Goal: Task Accomplishment & Management: Use online tool/utility

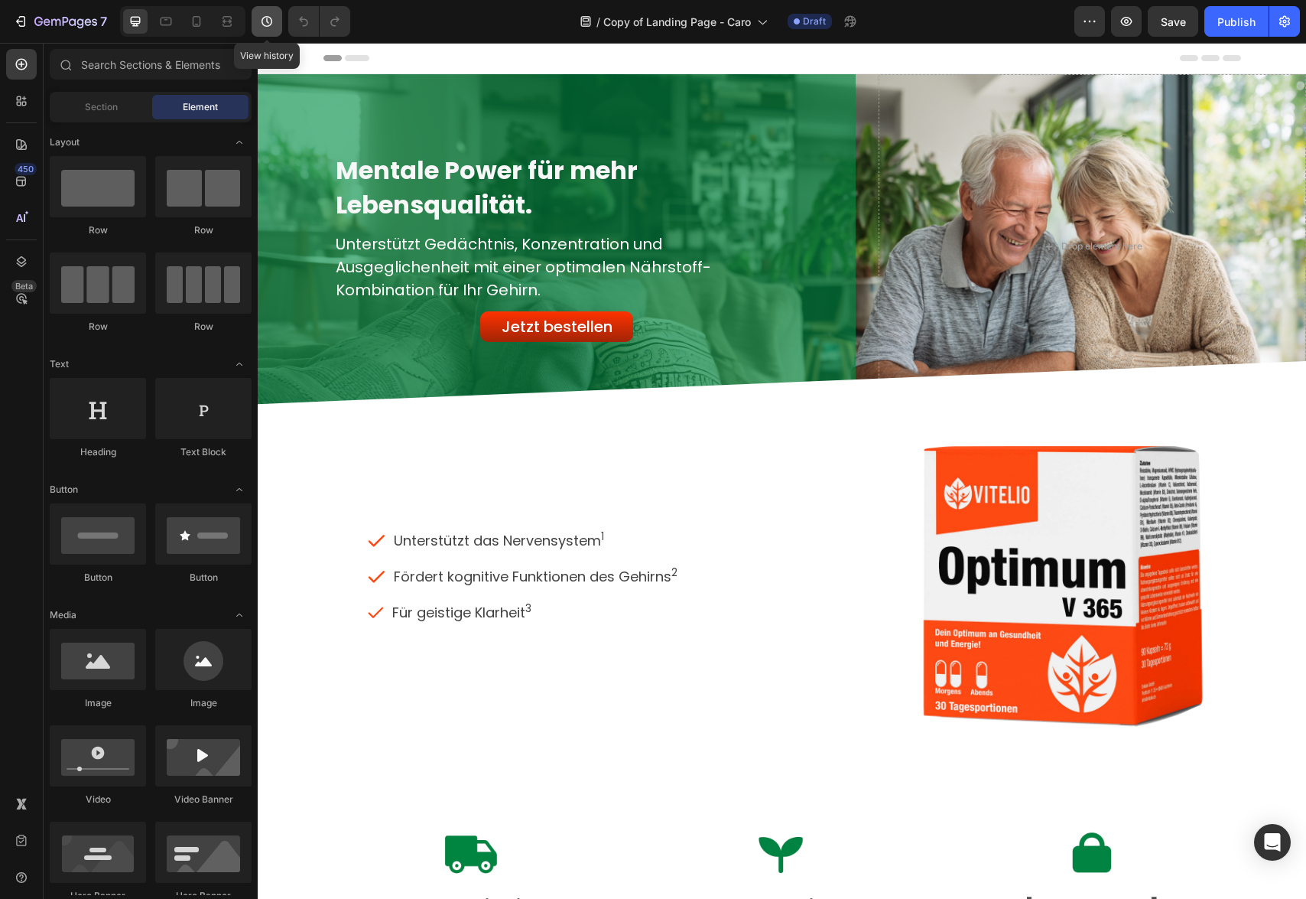
click at [268, 26] on icon "button" at bounding box center [267, 21] width 11 height 11
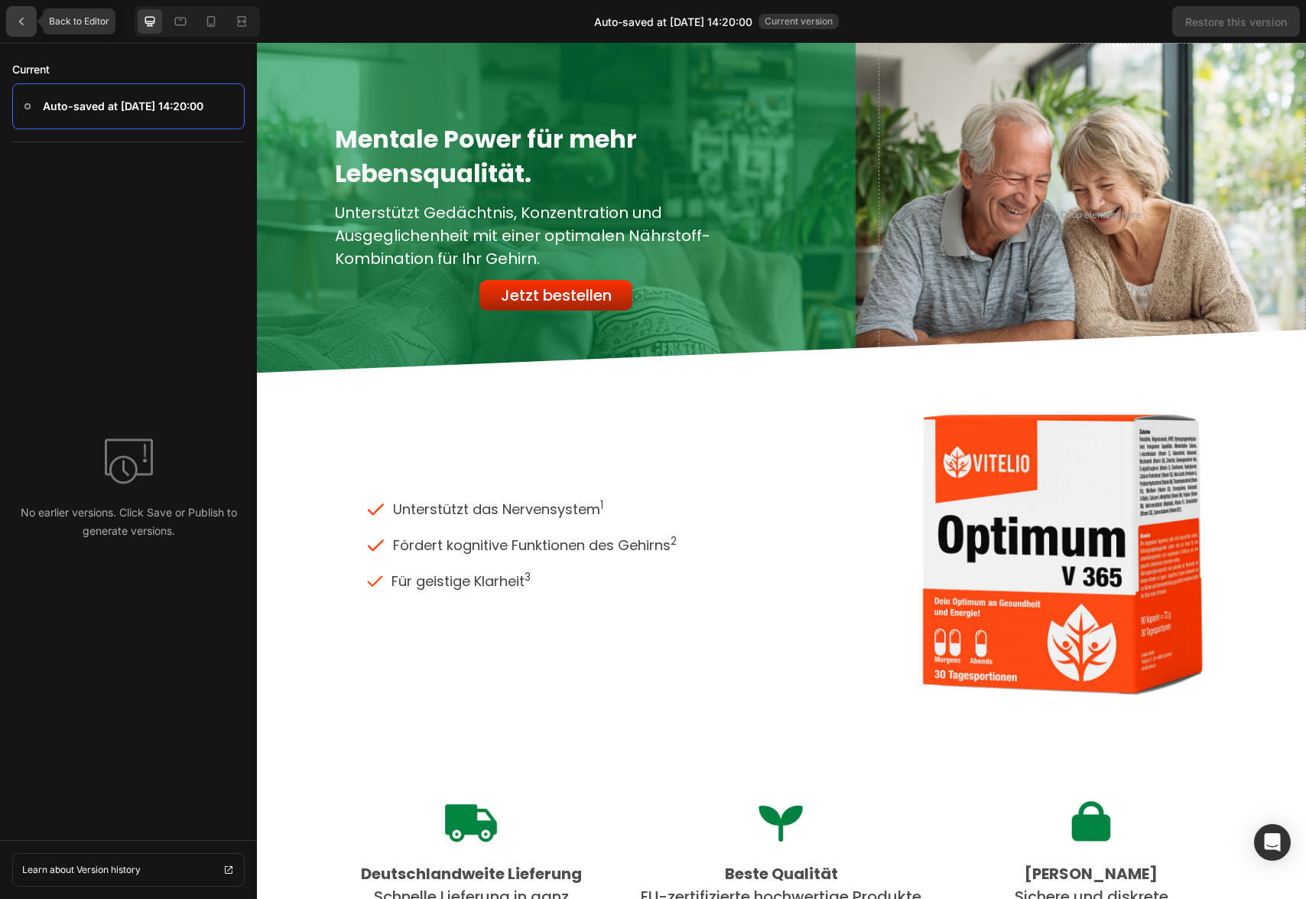
click at [21, 24] on icon at bounding box center [21, 21] width 12 height 12
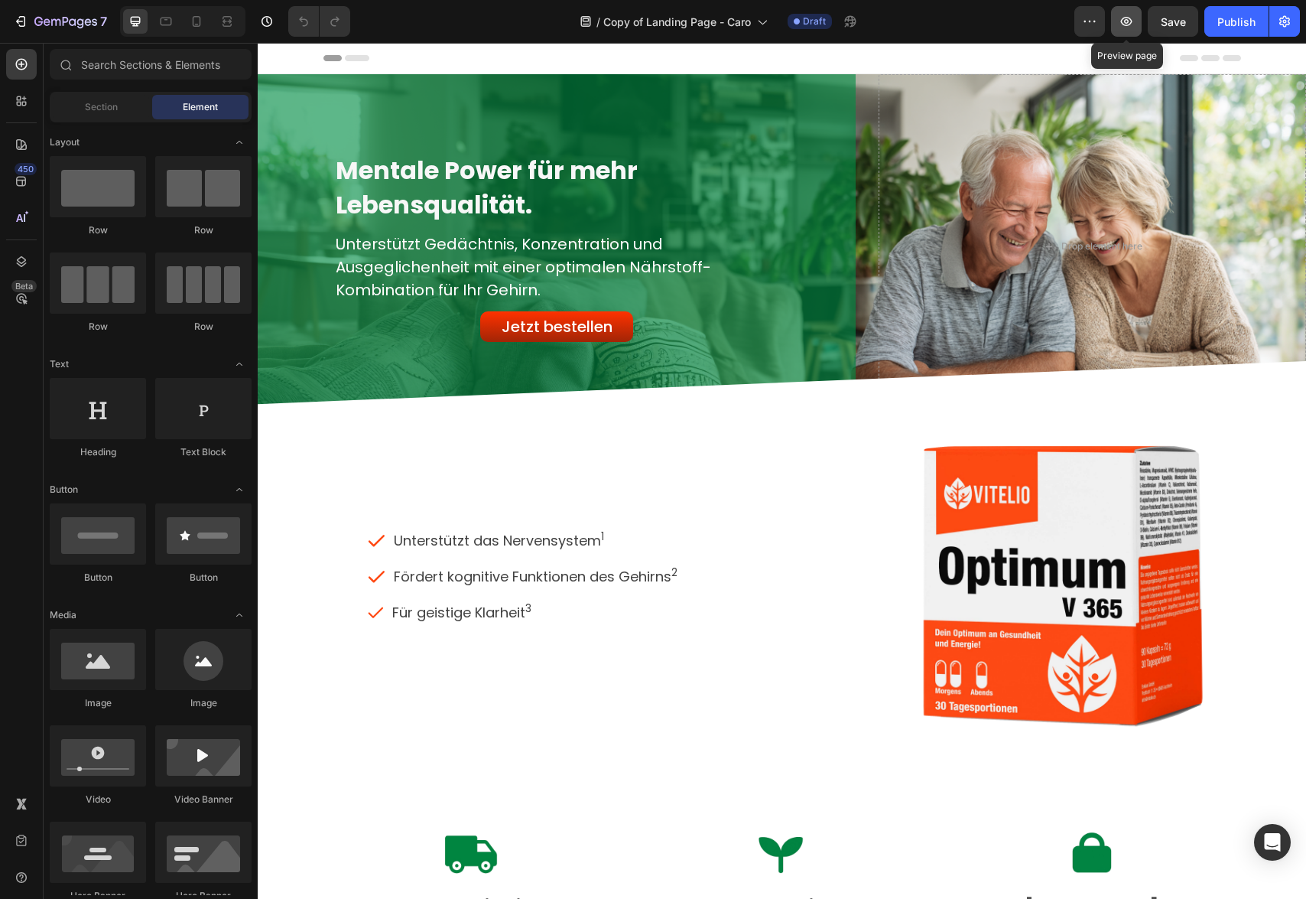
click at [1127, 22] on icon "button" at bounding box center [1126, 21] width 11 height 9
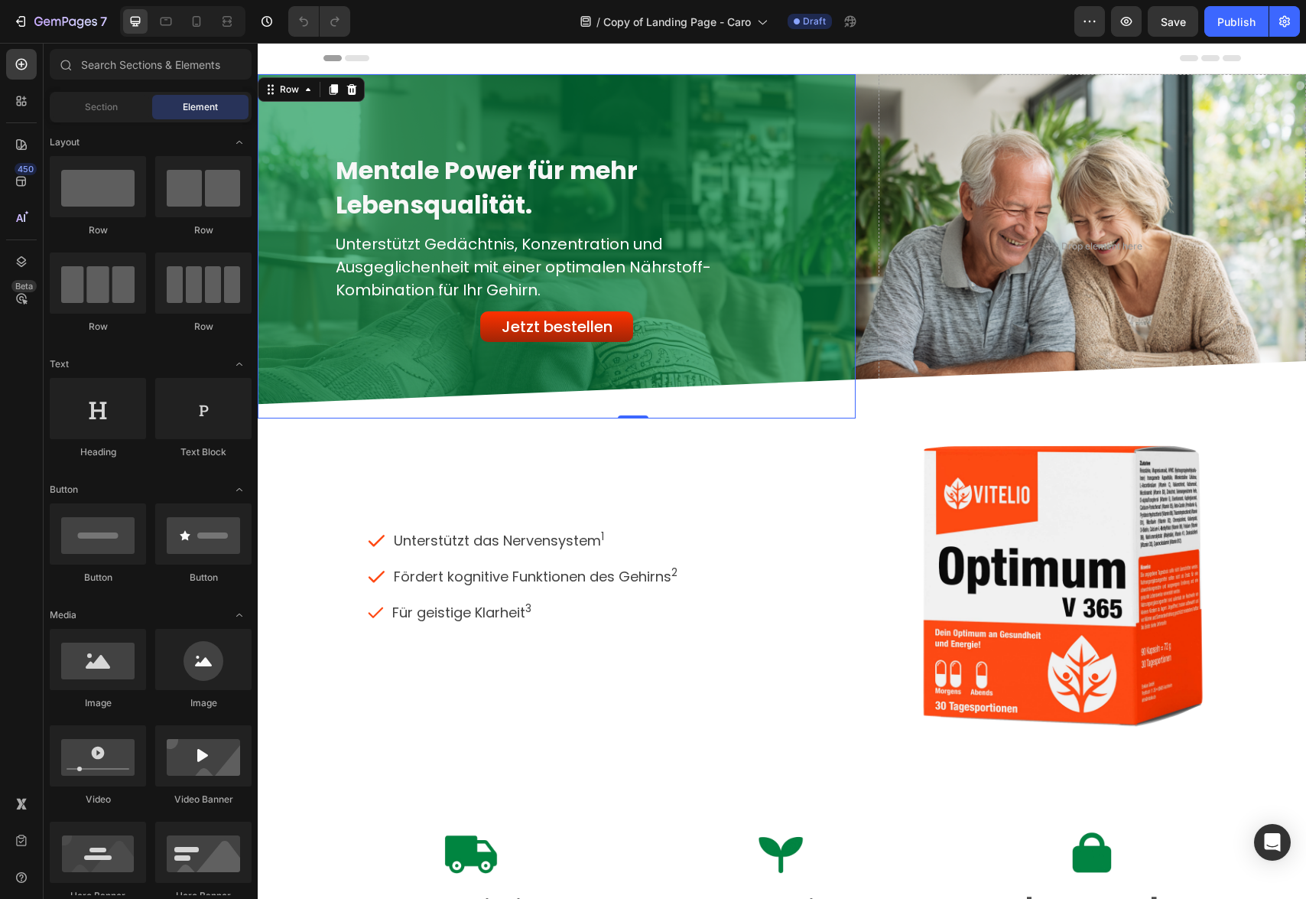
click at [631, 327] on div "Mentale Power für mehr Lebensqualität. Heading Unterstützt Gedächtnis, Konzentr…" at bounding box center [556, 246] width 445 height 191
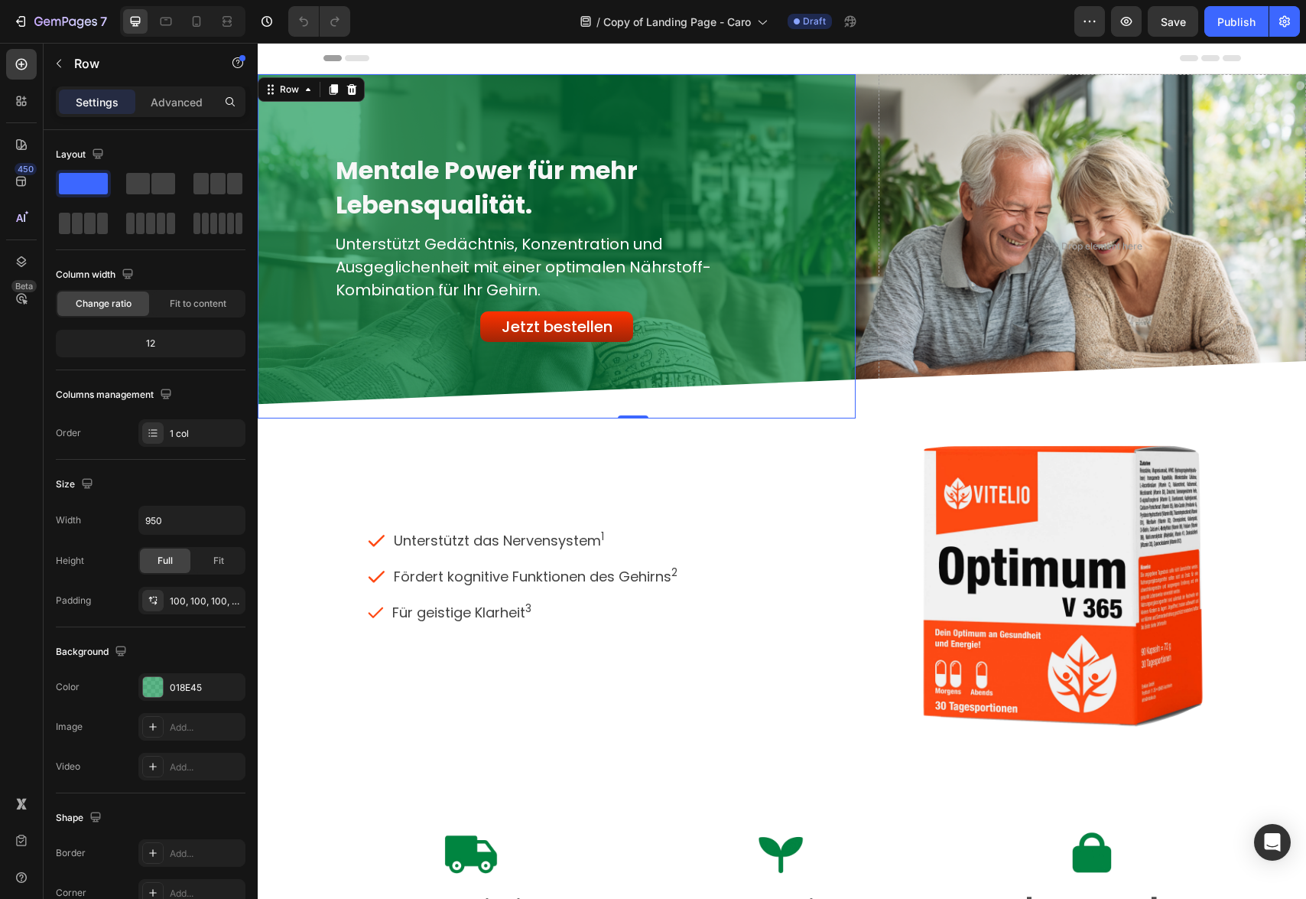
click at [627, 342] on div "Mentale Power für mehr Lebensqualität. Heading Unterstützt Gedächtnis, Konzentr…" at bounding box center [557, 246] width 598 height 344
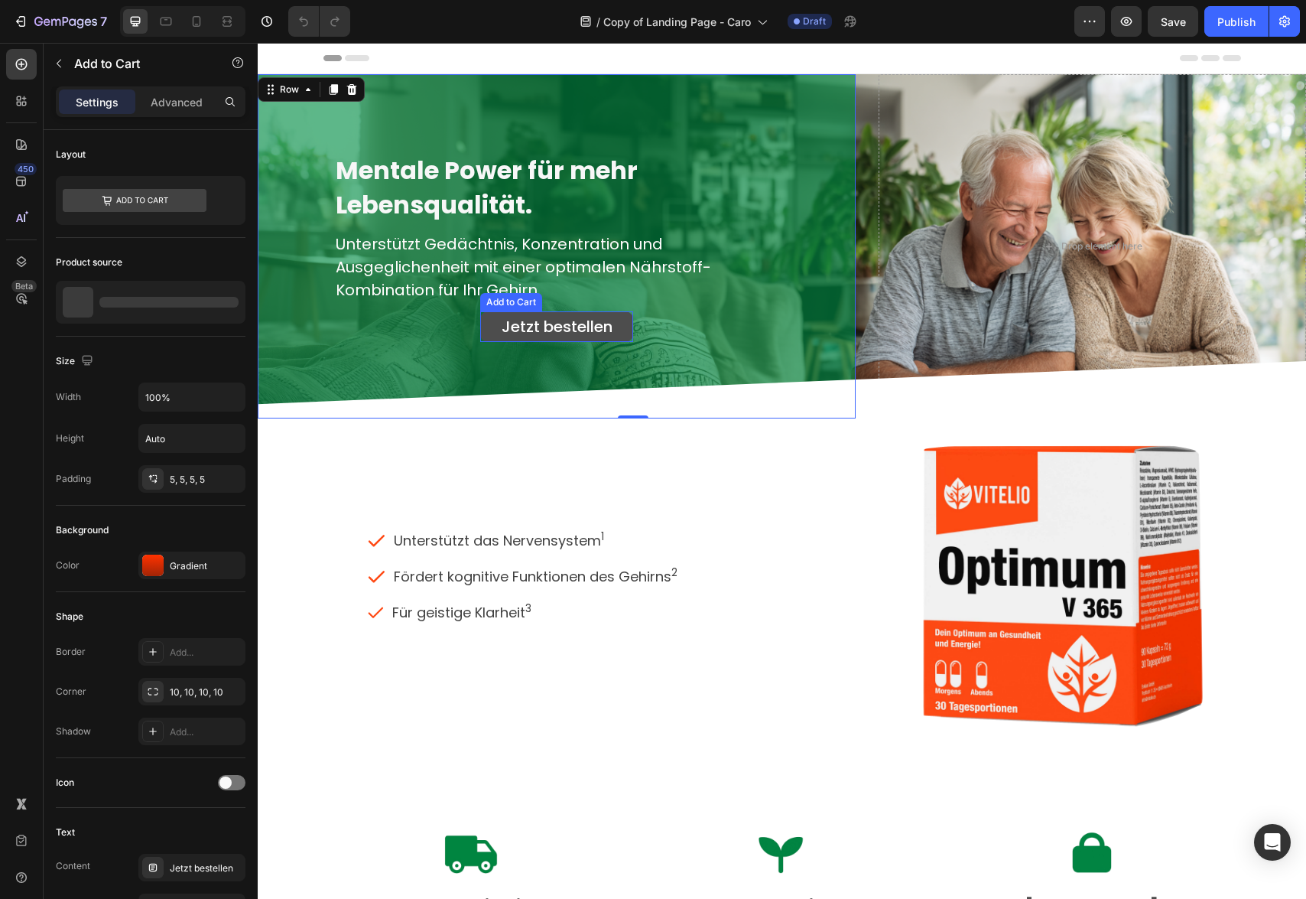
click at [629, 332] on button "Jetzt bestellen" at bounding box center [556, 326] width 153 height 31
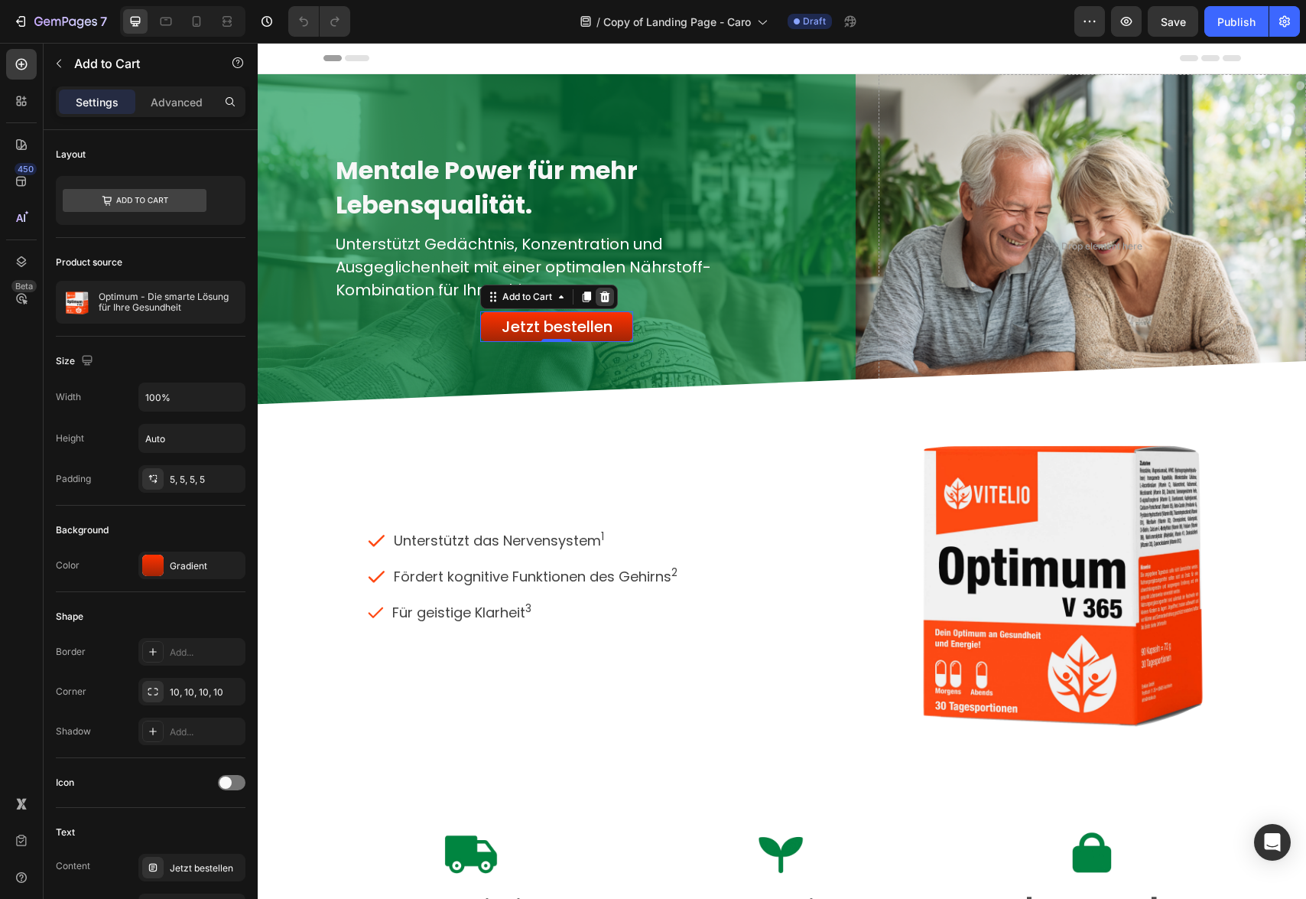
click at [602, 297] on icon at bounding box center [605, 296] width 10 height 11
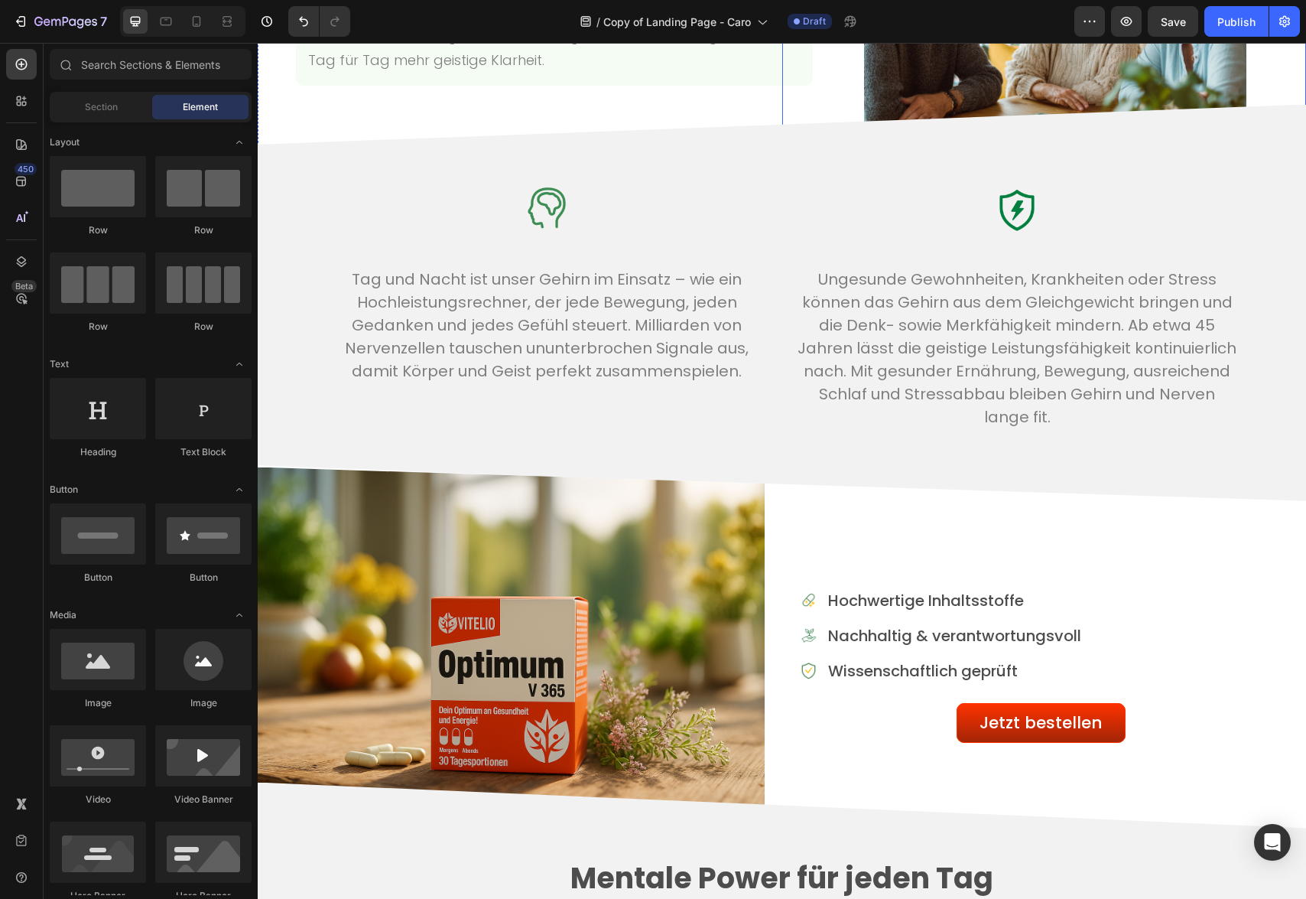
scroll to position [1527, 0]
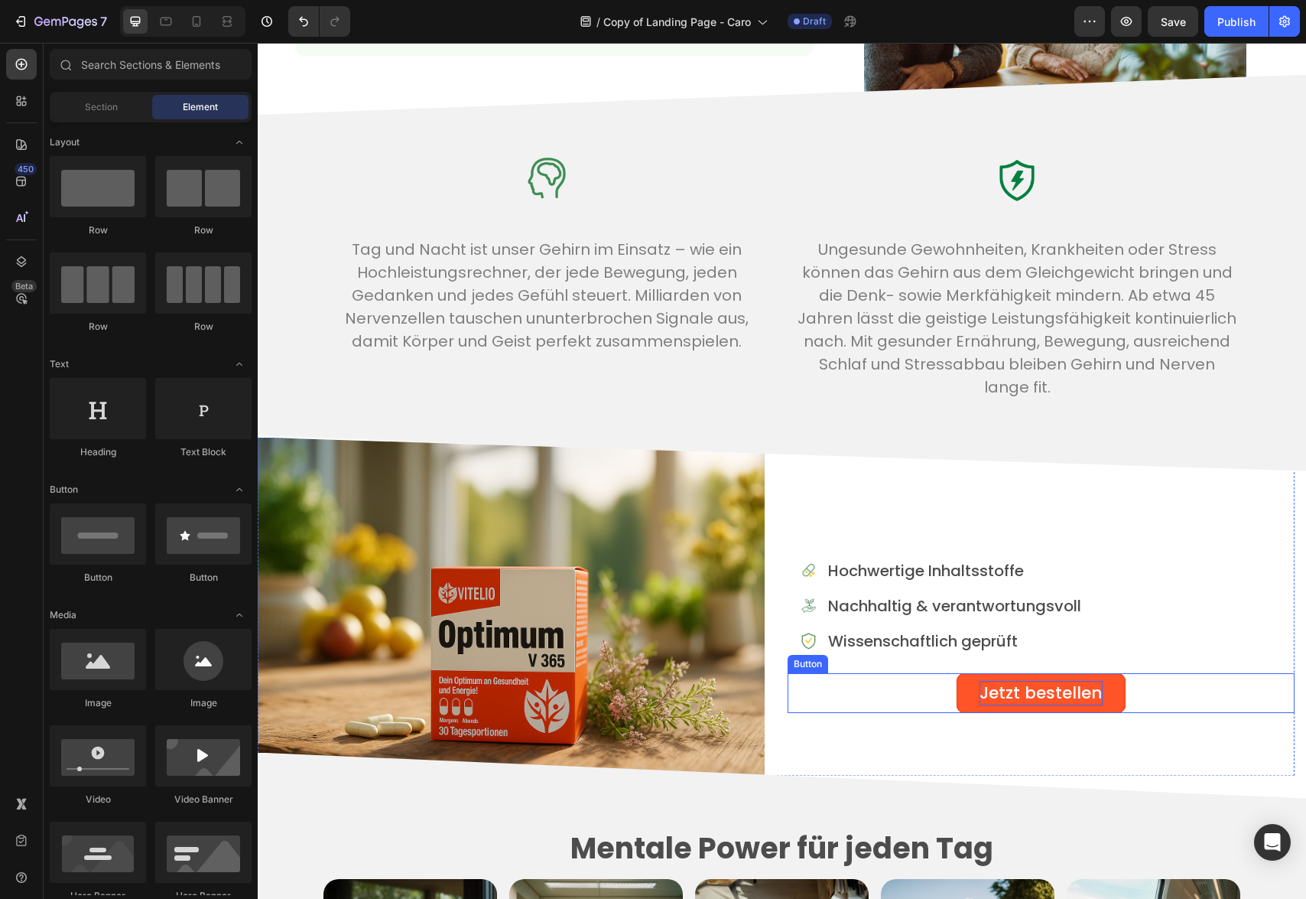
click at [1016, 691] on span "Jetzt bestellen" at bounding box center [1041, 693] width 123 height 22
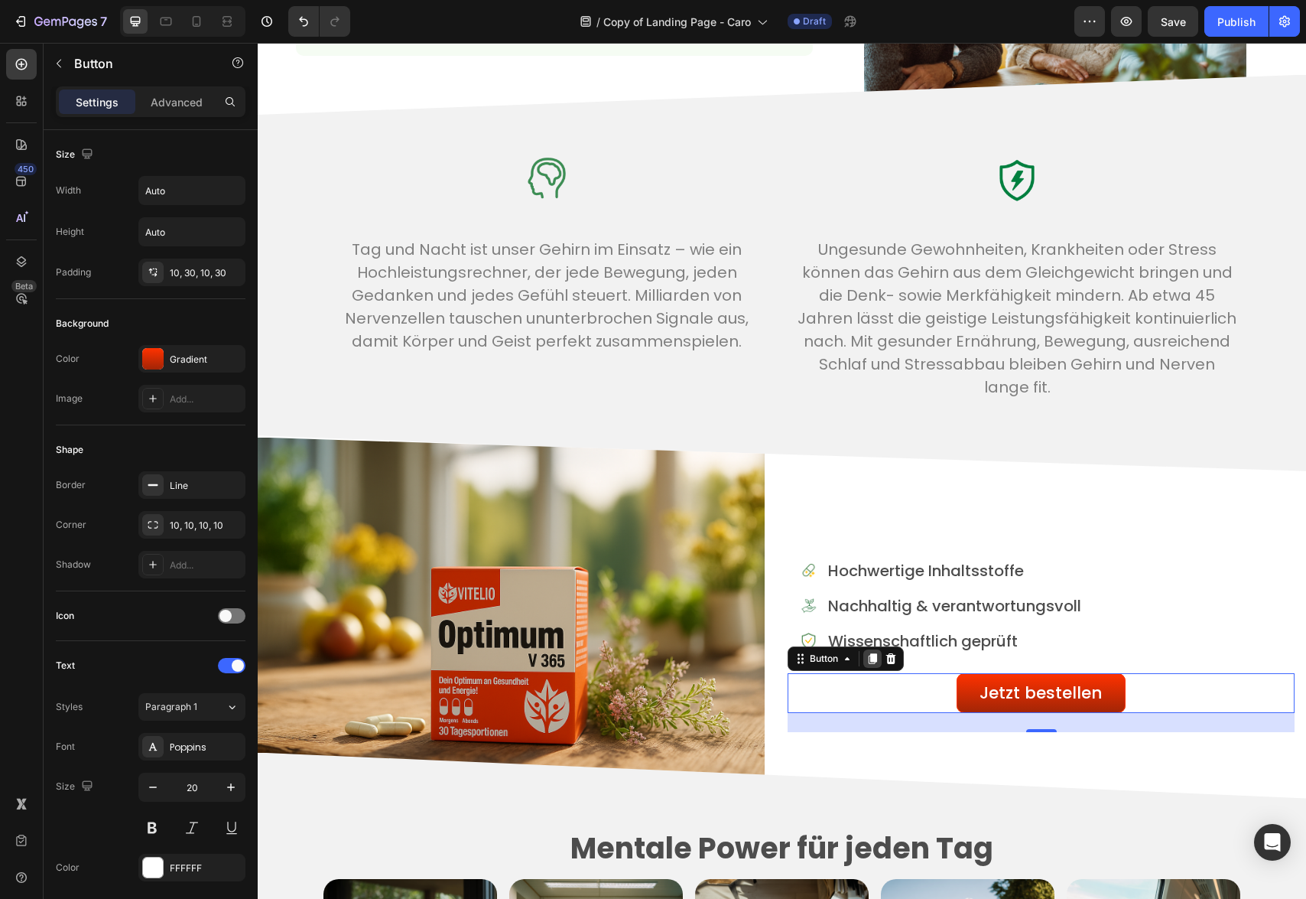
click at [870, 656] on icon at bounding box center [873, 658] width 8 height 11
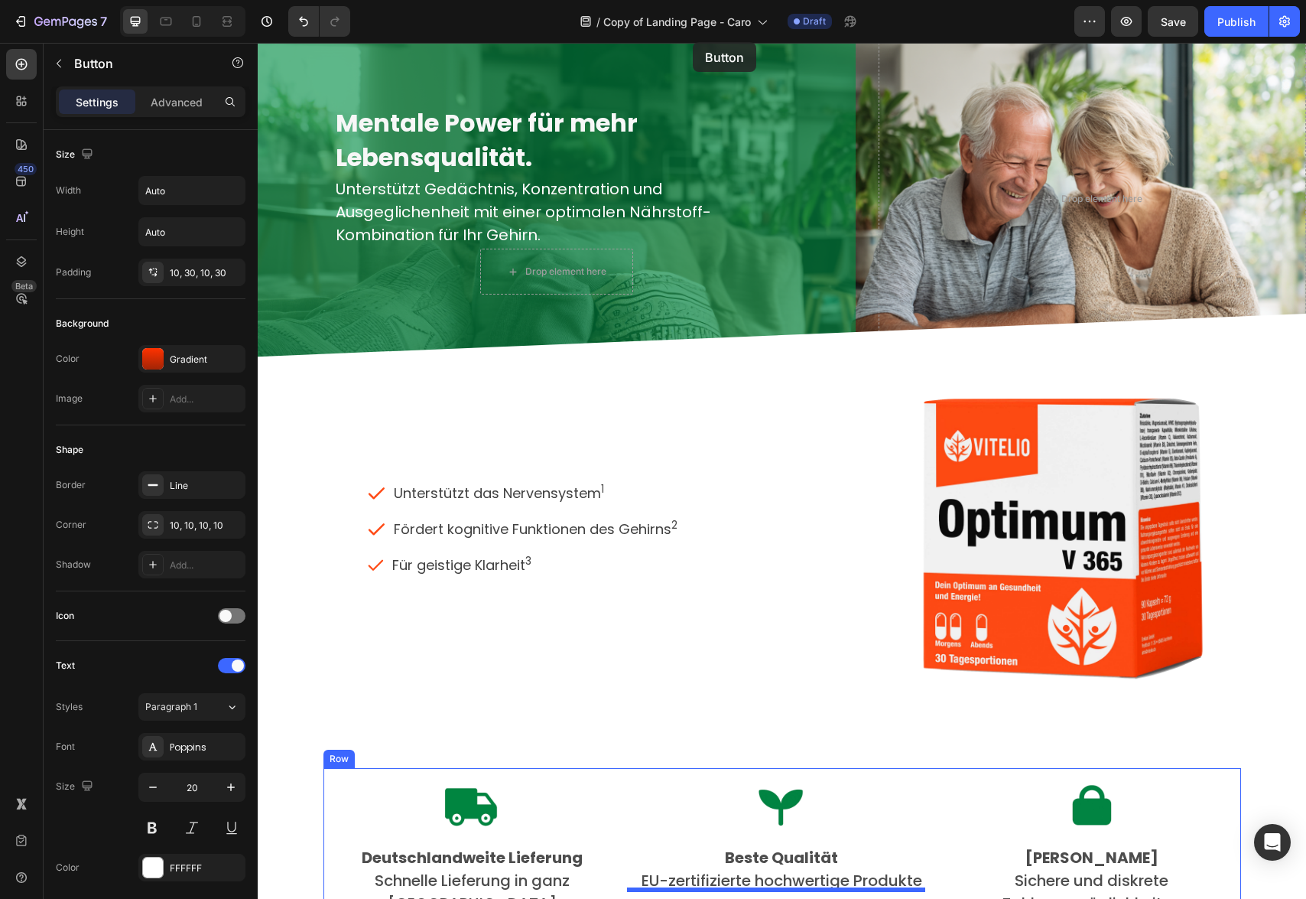
scroll to position [0, 0]
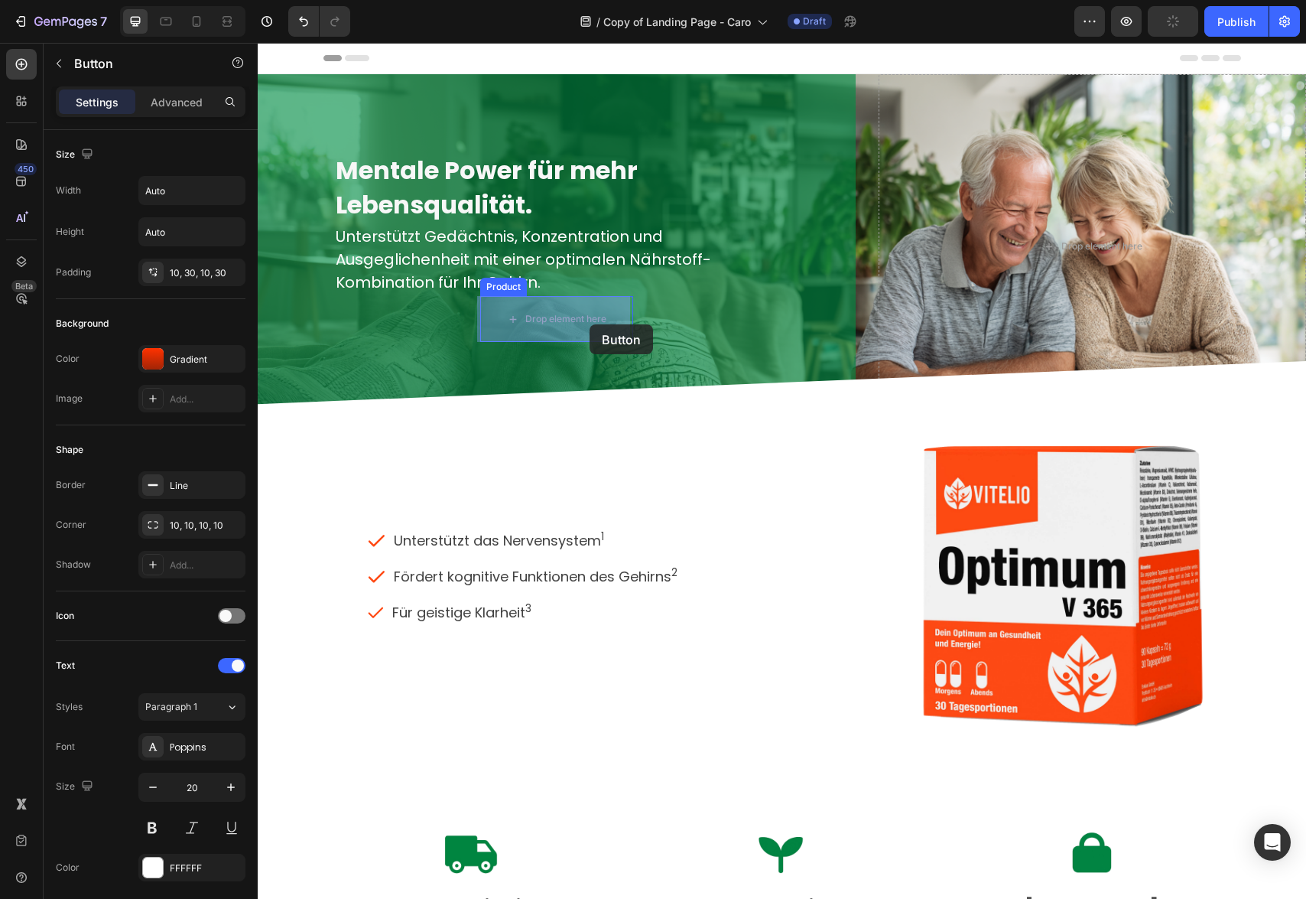
drag, startPoint x: 1016, startPoint y: 651, endPoint x: 590, endPoint y: 324, distance: 536.9
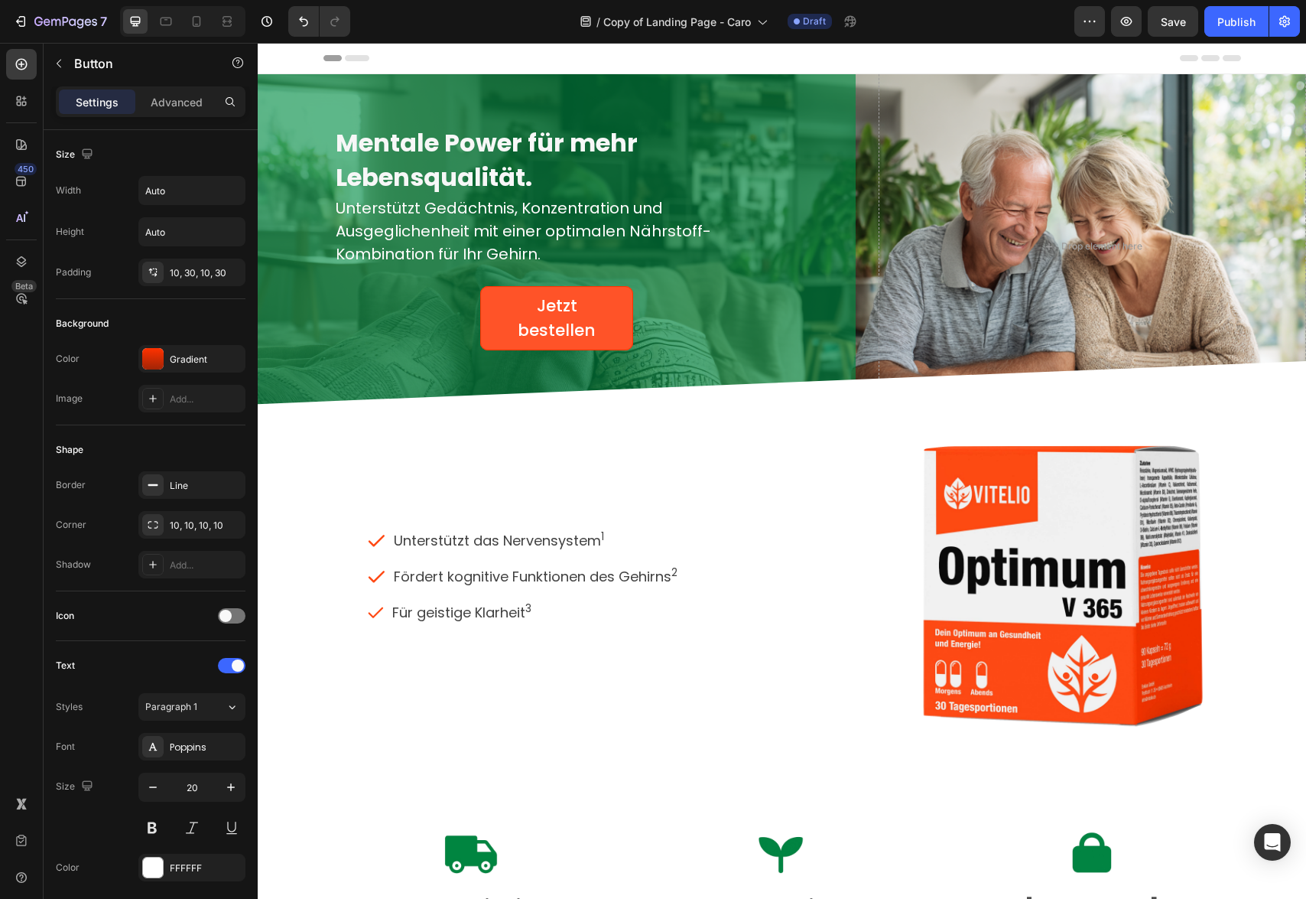
click at [622, 320] on link "Jetzt bestellen ​" at bounding box center [556, 318] width 153 height 64
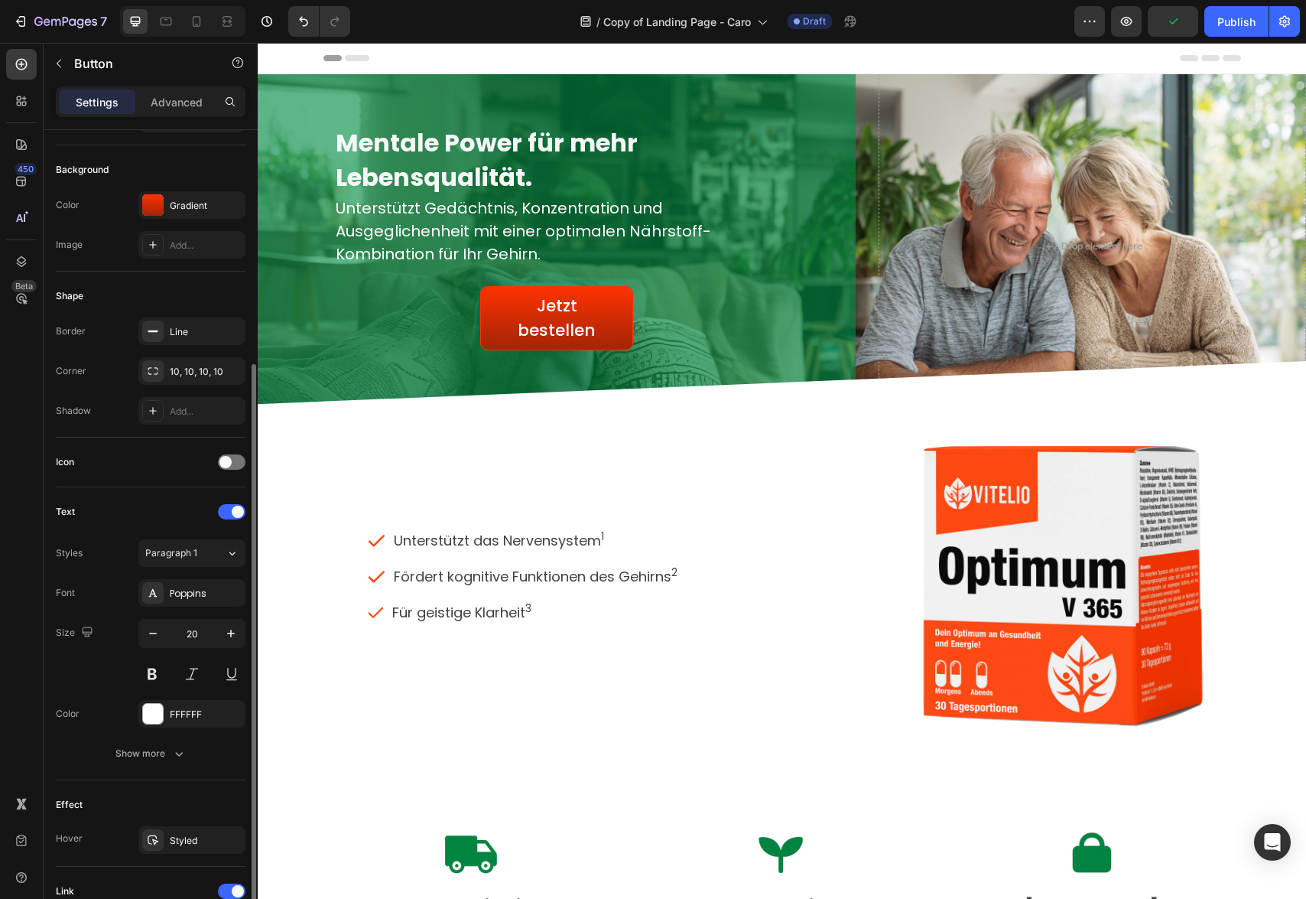
scroll to position [252, 0]
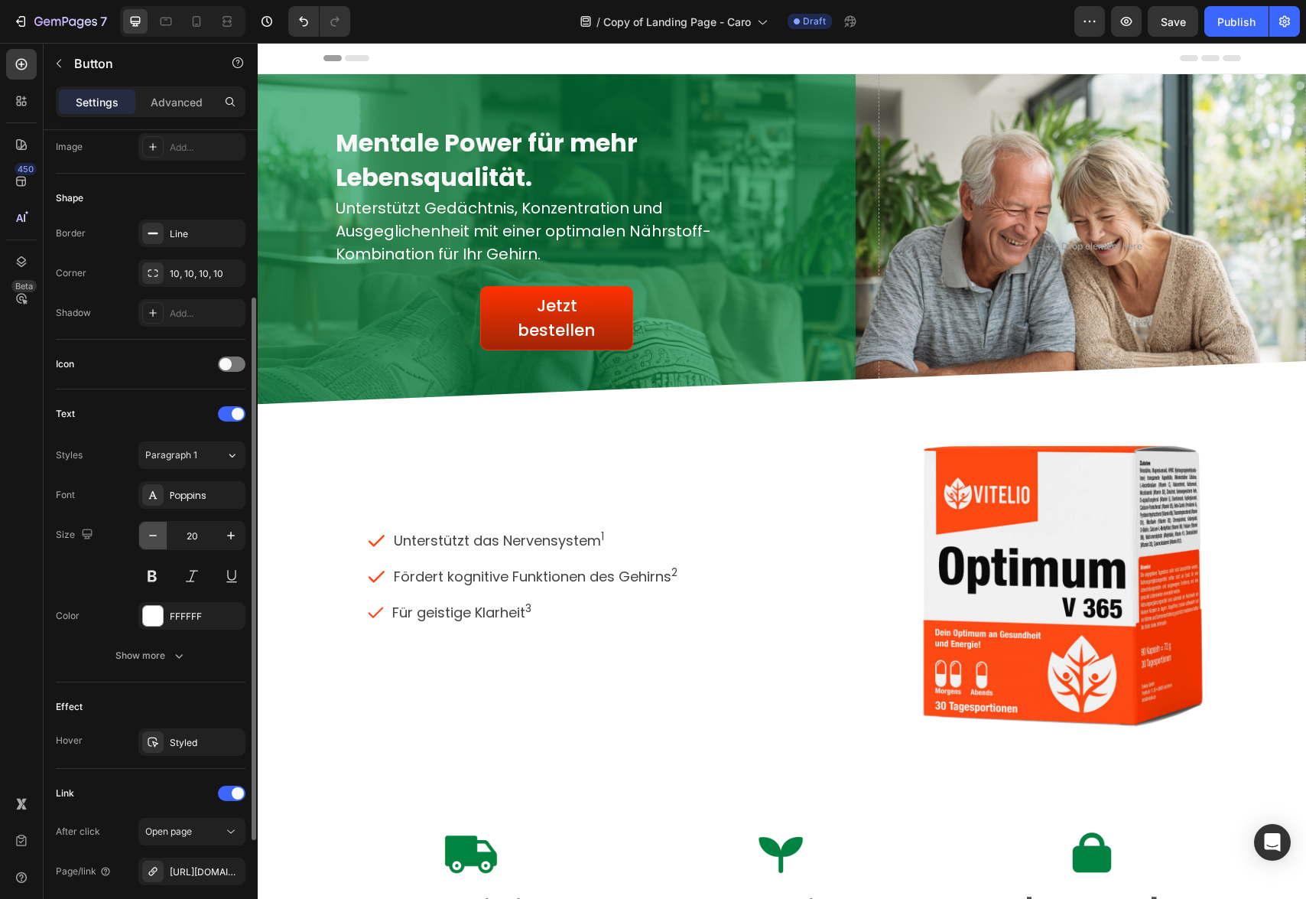
click at [148, 539] on icon "button" at bounding box center [152, 535] width 15 height 15
click at [154, 535] on icon "button" at bounding box center [153, 536] width 8 height 2
type input "18"
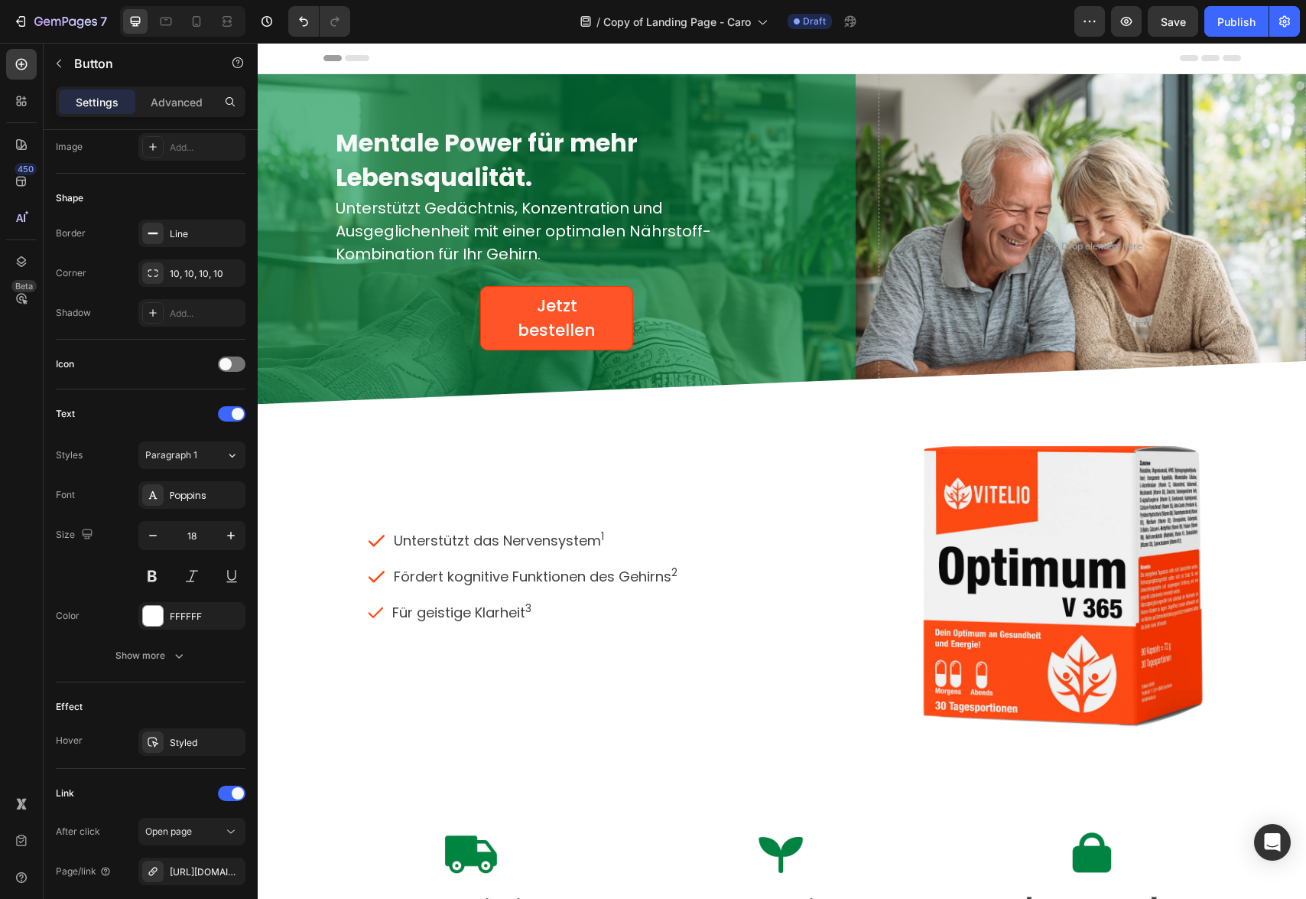
click at [624, 308] on link "Jetzt bestellen ​" at bounding box center [556, 318] width 153 height 64
click at [541, 320] on span "Jetzt bestellen" at bounding box center [557, 317] width 78 height 47
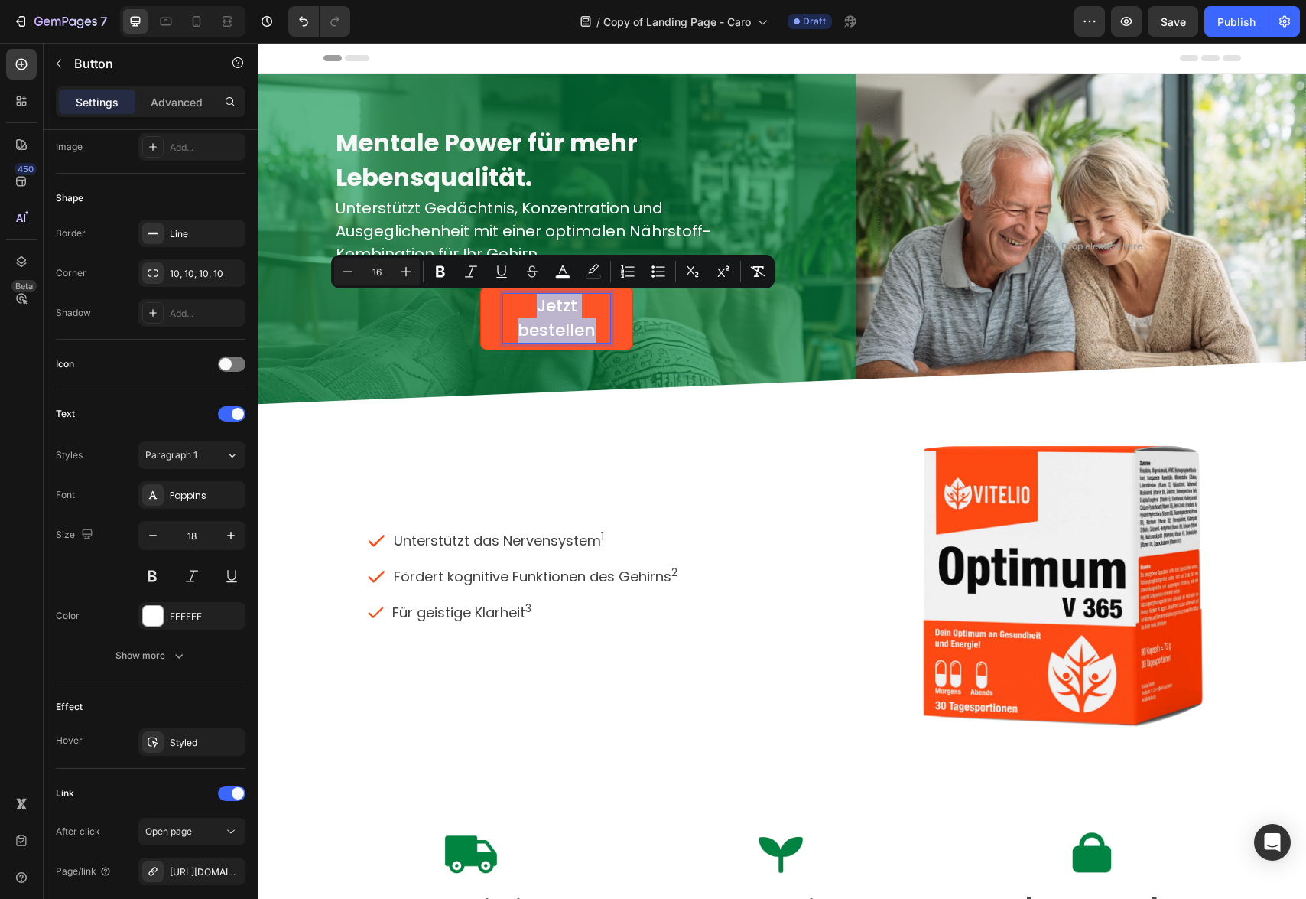
drag, startPoint x: 526, startPoint y: 303, endPoint x: 601, endPoint y: 329, distance: 79.3
click at [601, 329] on p "Jetzt bestellen ​" at bounding box center [556, 318] width 107 height 49
click at [352, 272] on icon "Editor contextual toolbar" at bounding box center [347, 271] width 15 height 15
type input "15"
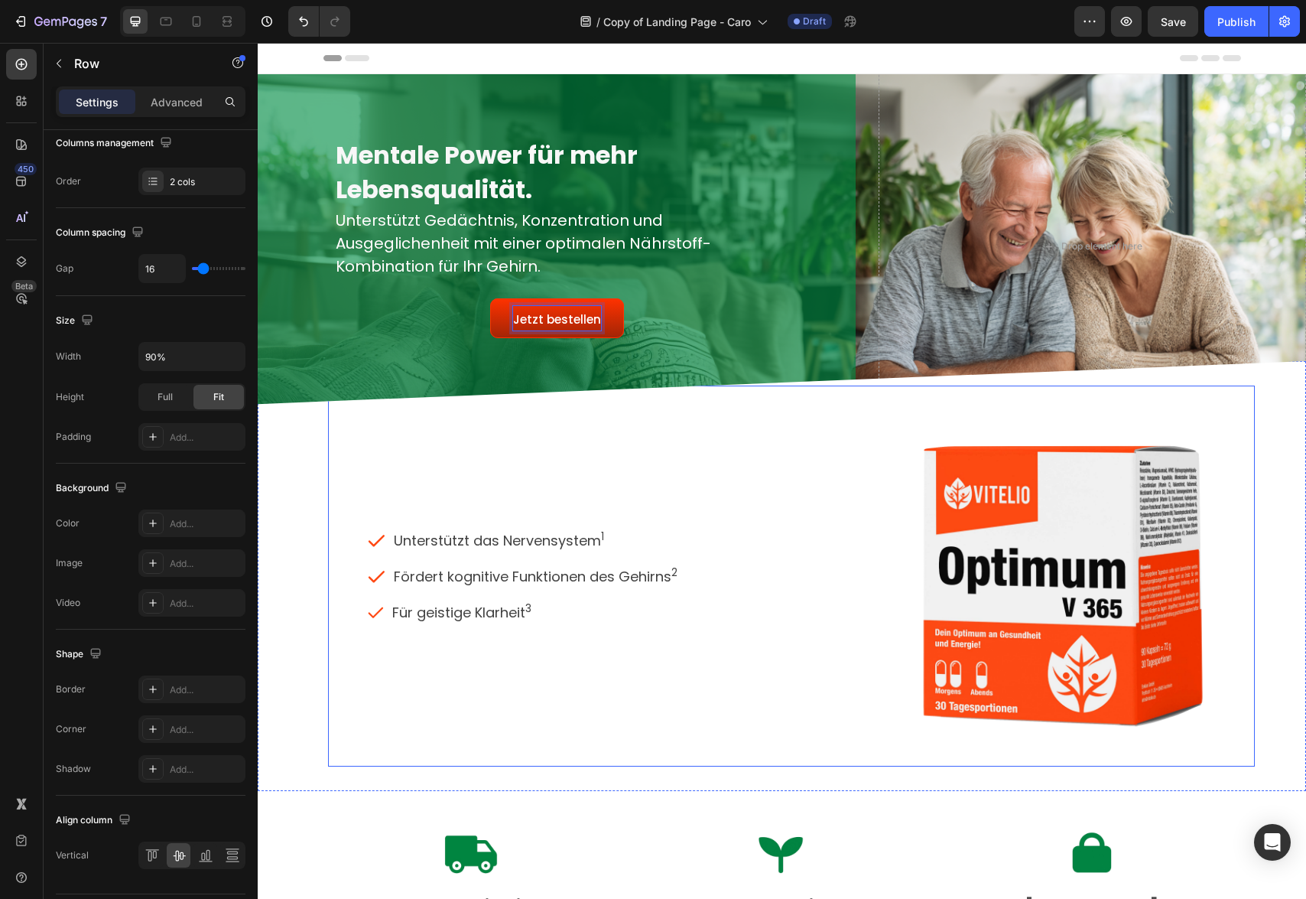
click at [641, 471] on div "Icon Unterstützt das Nervensystem 1 Text block Icon Fördert kognitive Funktione…" at bounding box center [594, 576] width 533 height 381
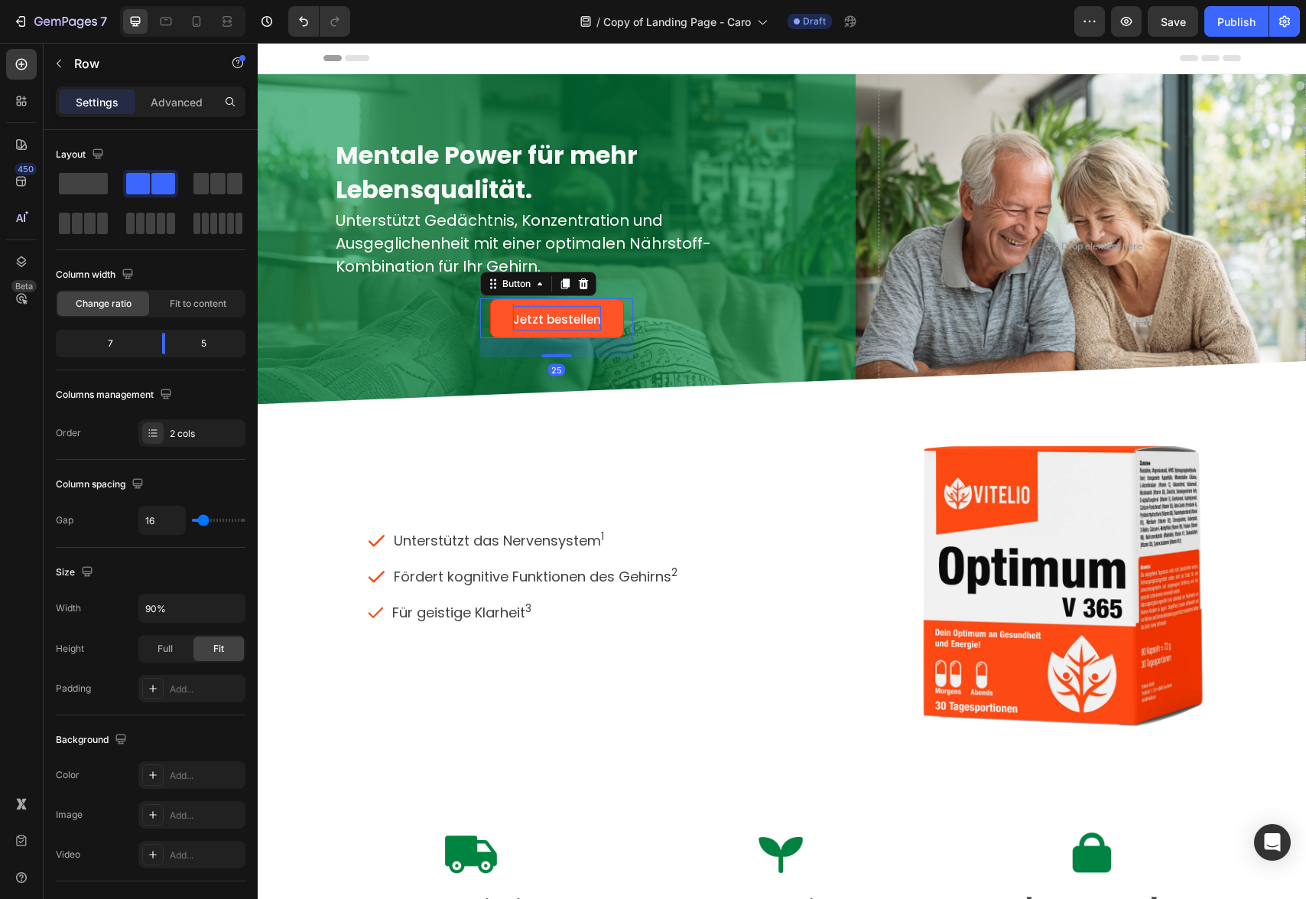
click at [592, 323] on span "Jetzt bestellen" at bounding box center [557, 319] width 88 height 16
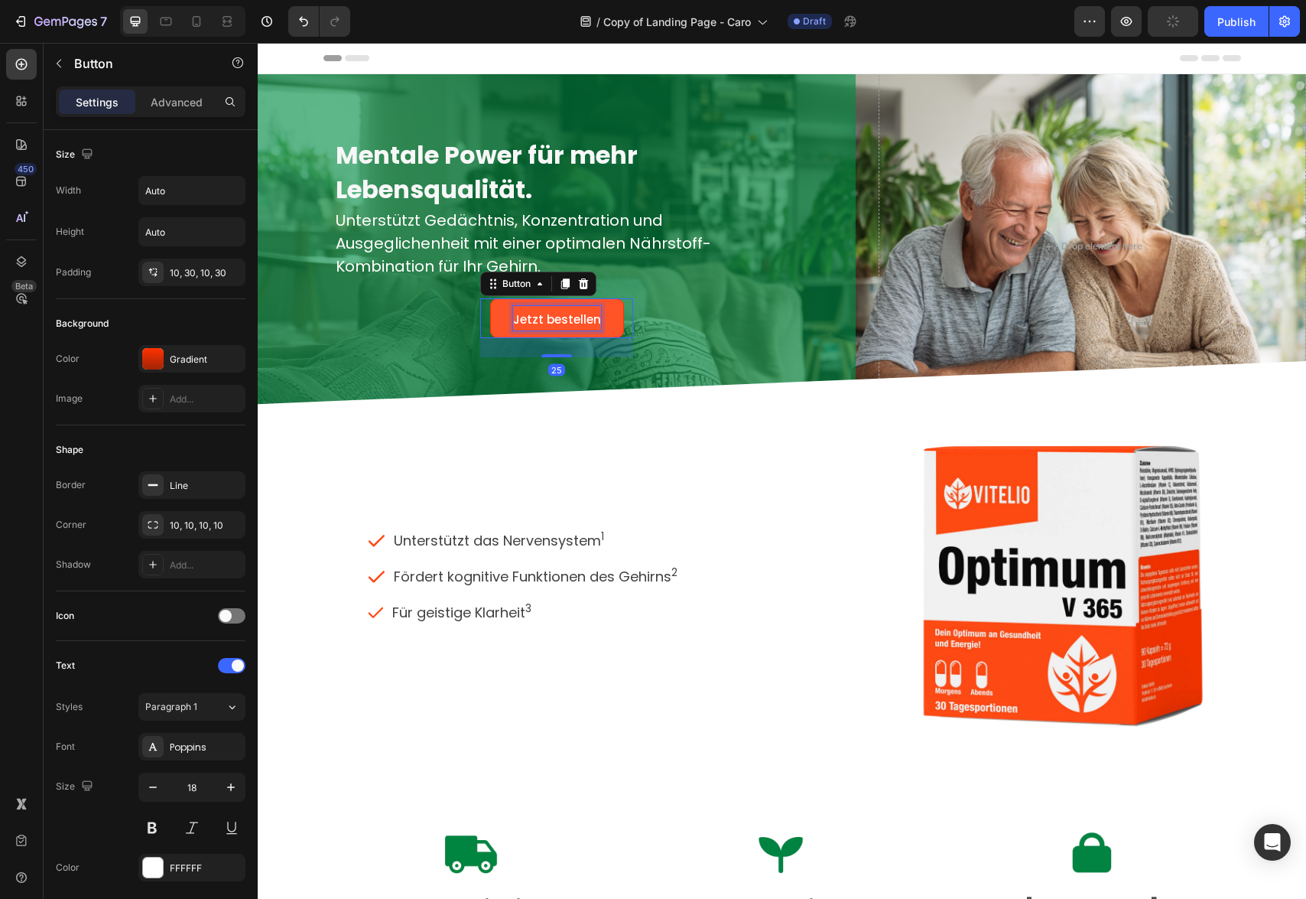
click at [520, 317] on span "Jetzt bestellen" at bounding box center [557, 319] width 88 height 16
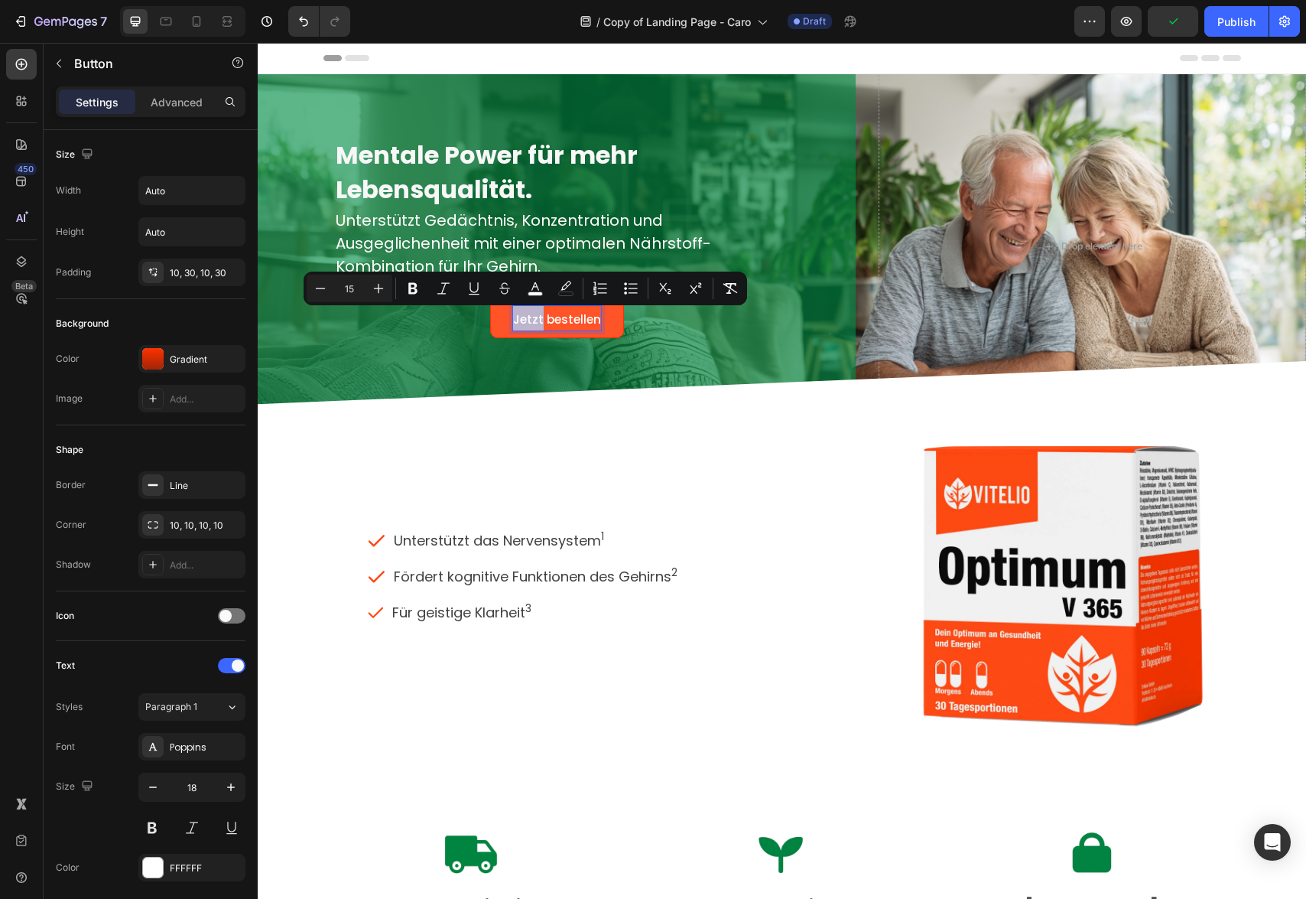
click at [516, 317] on span "Jetzt bestellen" at bounding box center [557, 319] width 88 height 16
drag, startPoint x: 513, startPoint y: 317, endPoint x: 617, endPoint y: 321, distance: 104.1
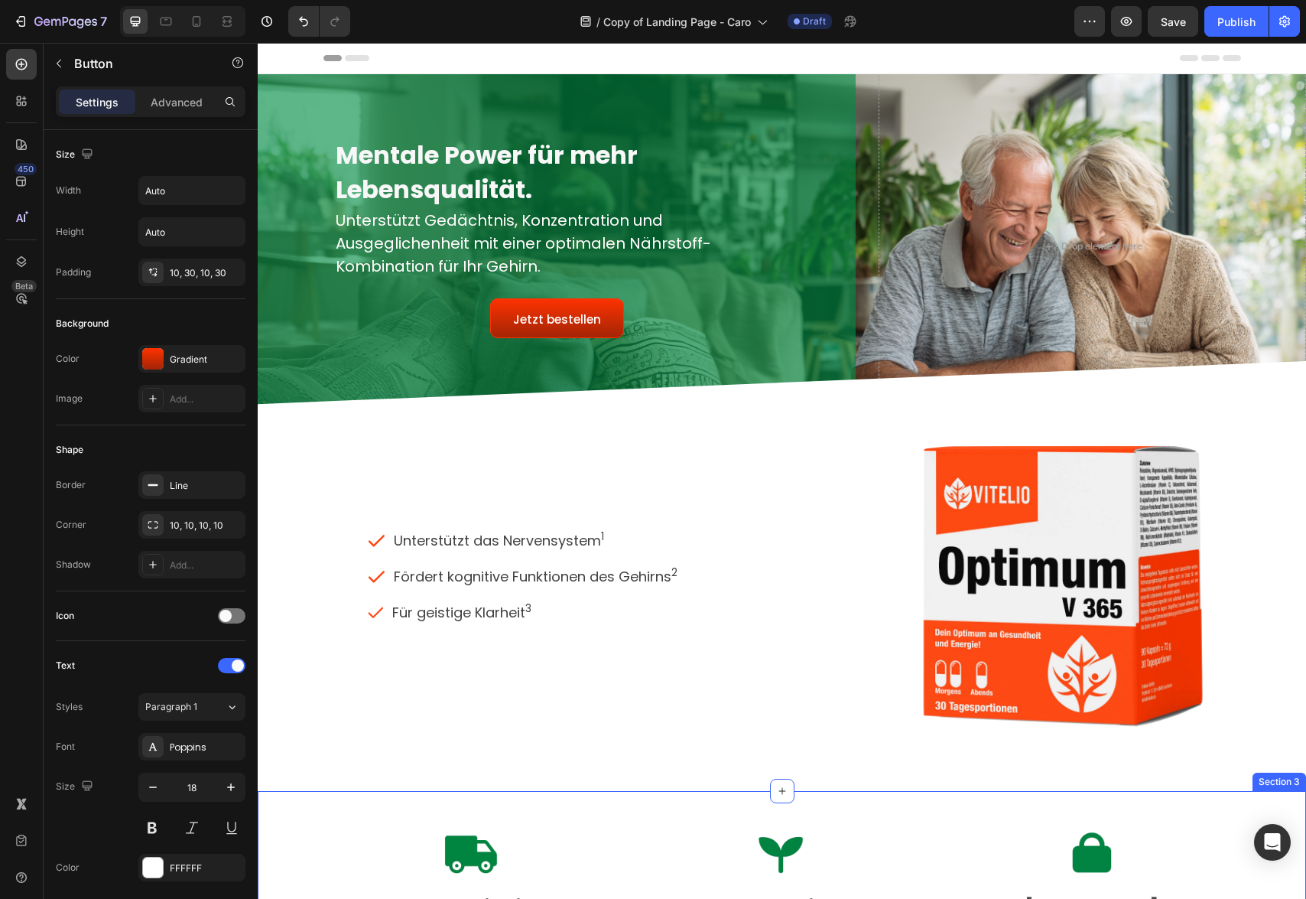
scroll to position [8, 0]
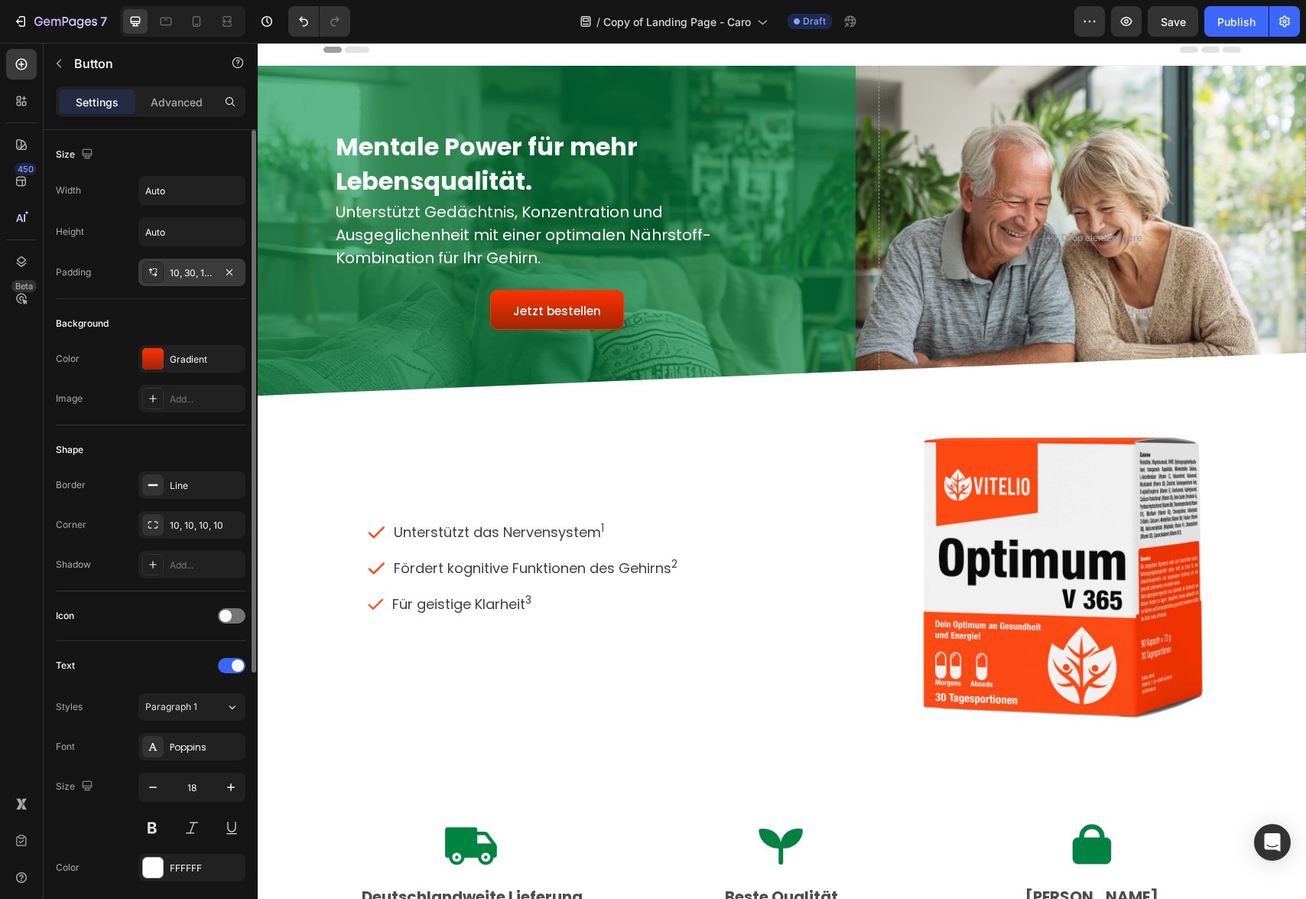
click at [190, 276] on div "10, 30, 10, 30" at bounding box center [192, 273] width 44 height 14
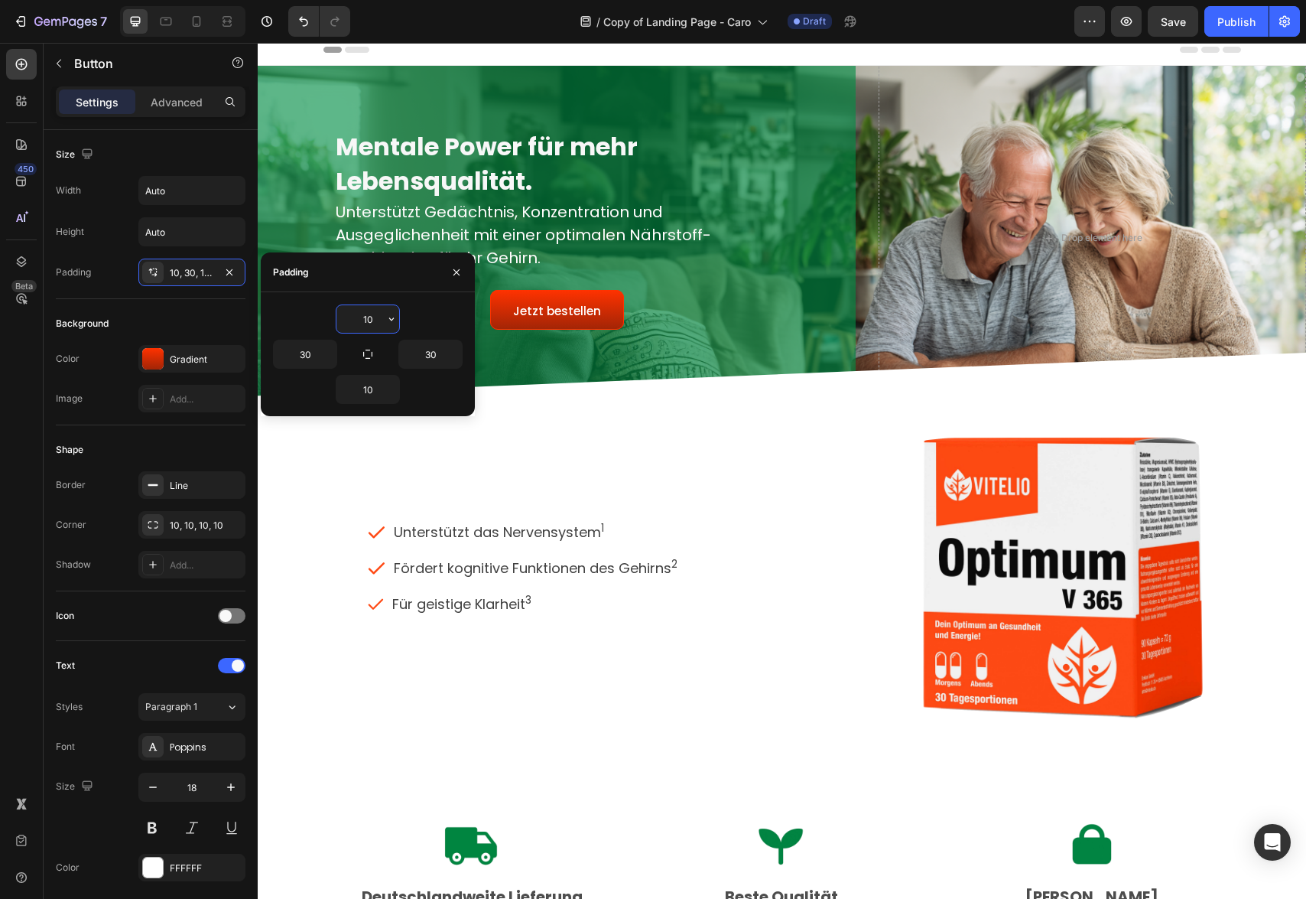
click at [376, 321] on input "10" at bounding box center [368, 319] width 63 height 28
click at [434, 355] on input "30" at bounding box center [430, 354] width 63 height 28
type input "20"
click at [318, 350] on input "30" at bounding box center [305, 354] width 63 height 28
type input "20"
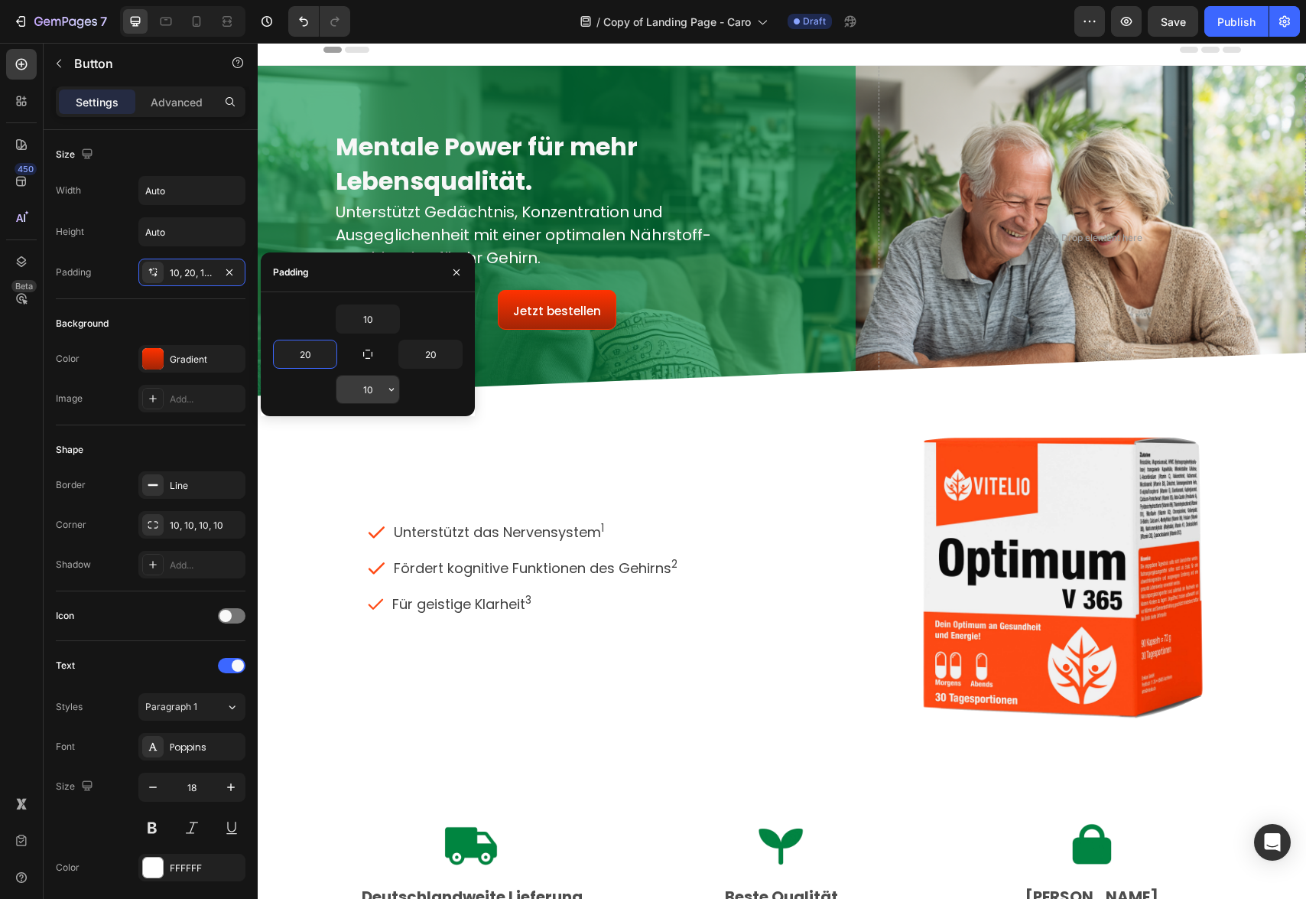
click at [379, 394] on input "10" at bounding box center [368, 390] width 63 height 28
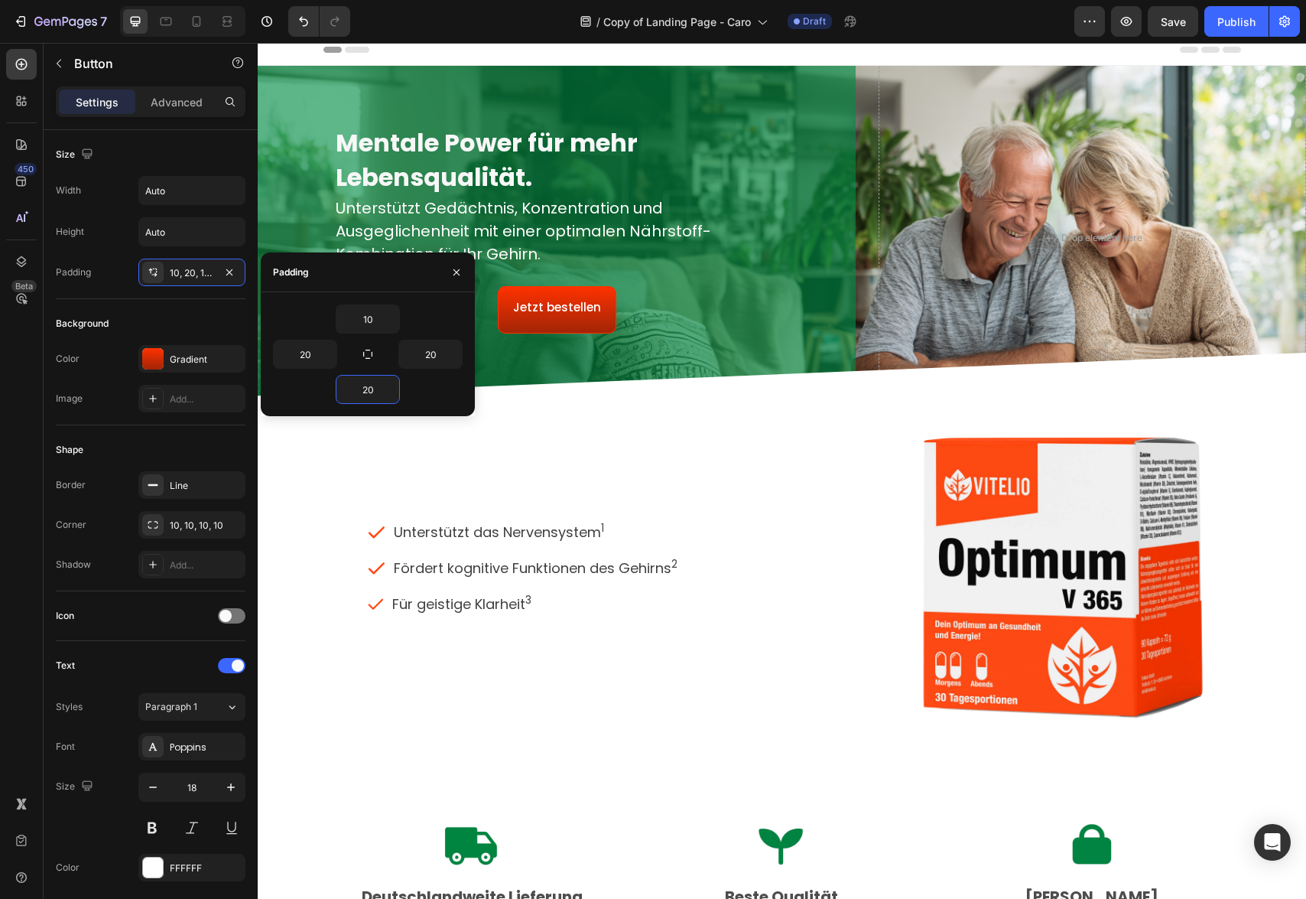
type input "2"
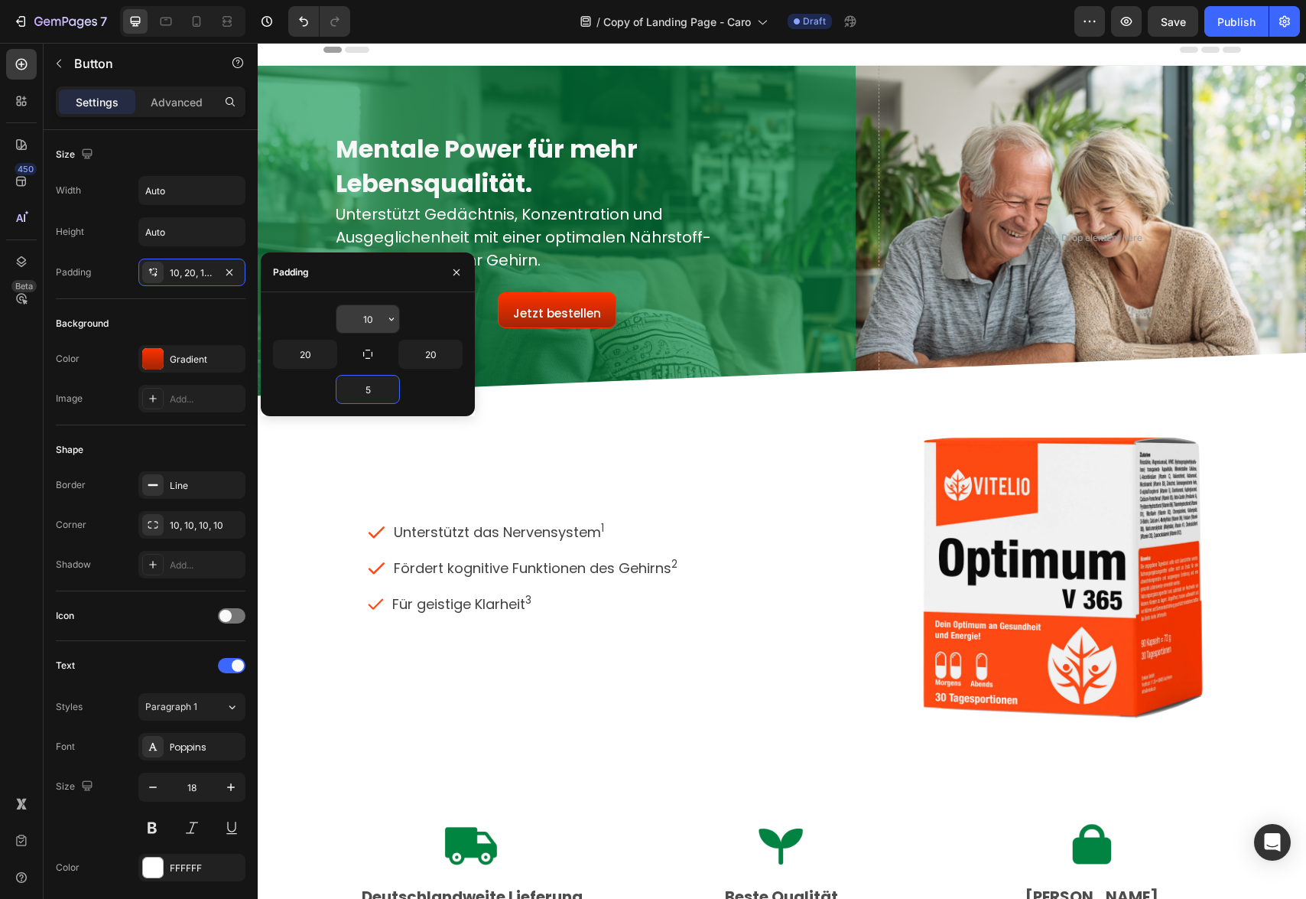
type input "5"
click at [379, 320] on input "10" at bounding box center [368, 319] width 63 height 28
type input "5"
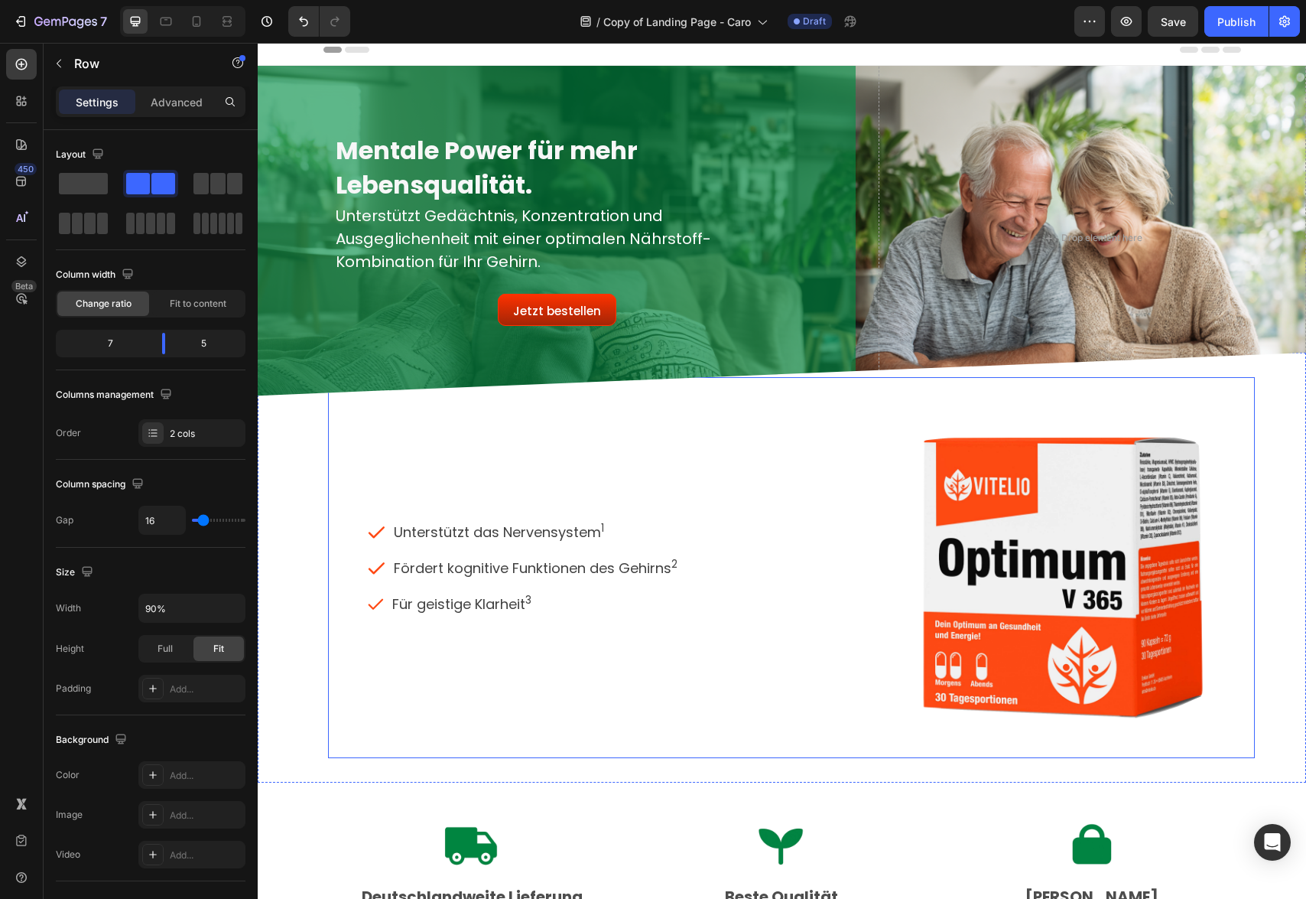
click at [636, 426] on div "Icon Unterstützt das Nervensystem 1 Text block Icon Fördert kognitive Funktione…" at bounding box center [594, 567] width 533 height 381
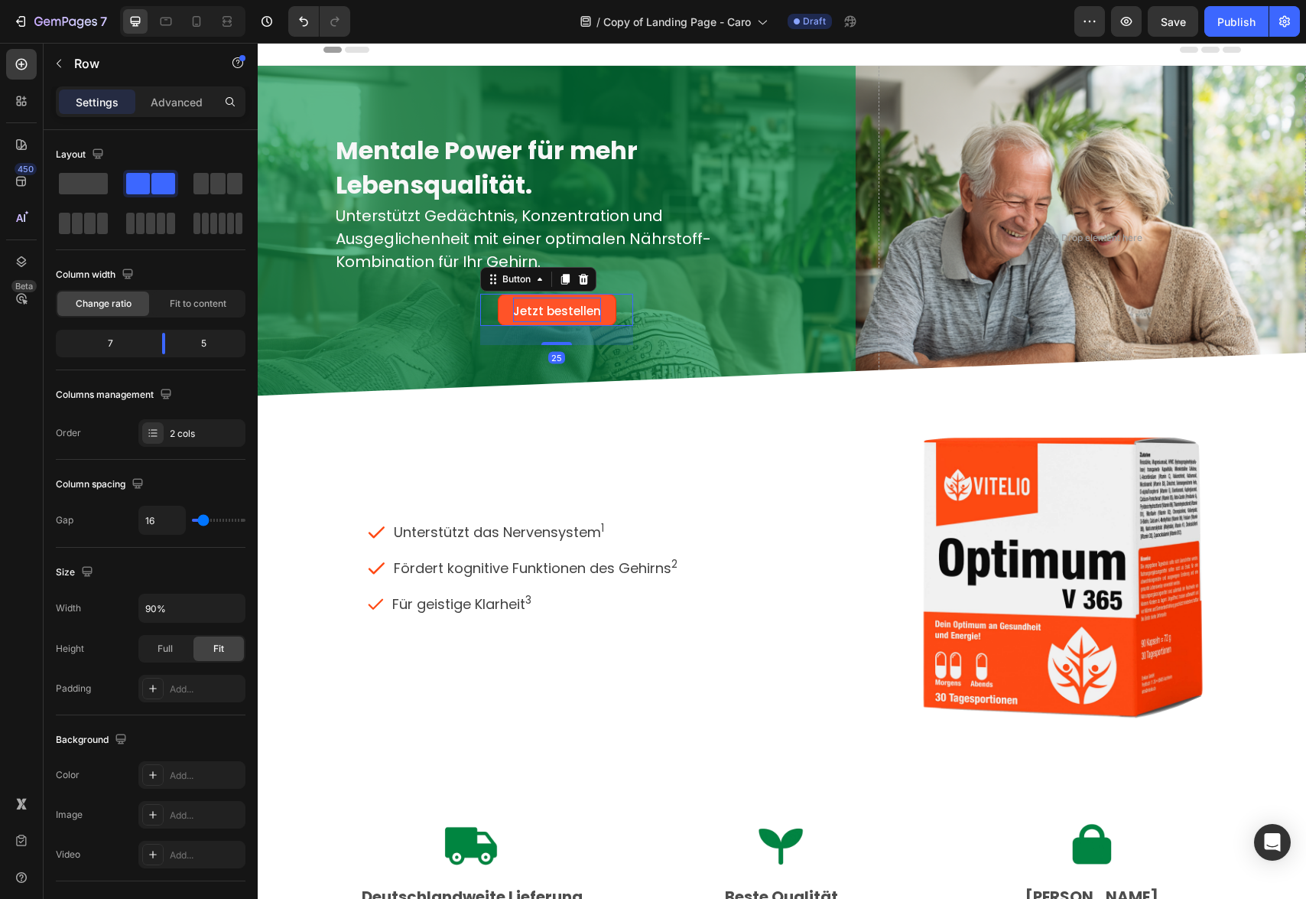
click at [586, 307] on span "Jetzt bestellen" at bounding box center [557, 311] width 88 height 16
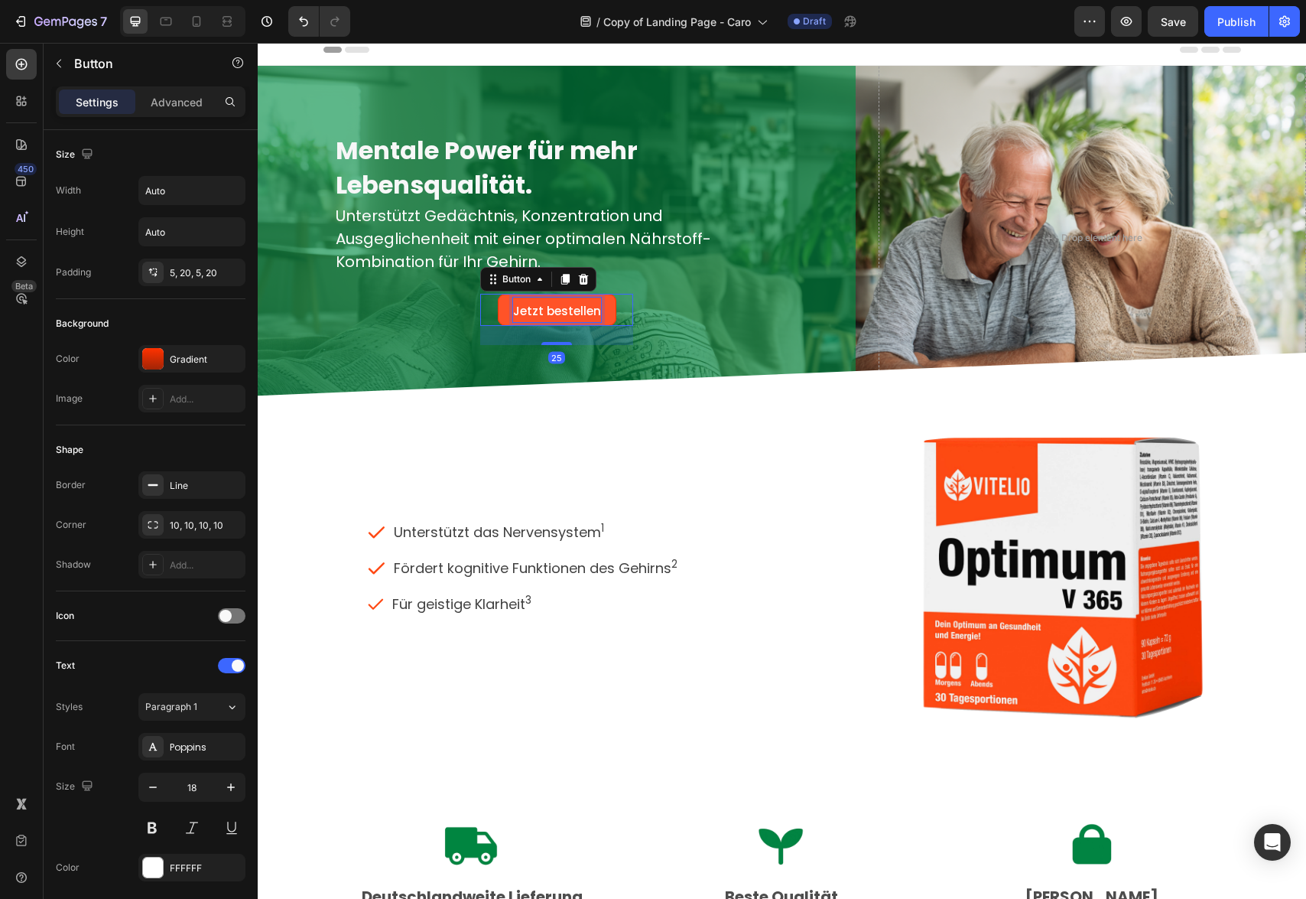
click at [515, 307] on span "Jetzt bestellen" at bounding box center [557, 311] width 88 height 16
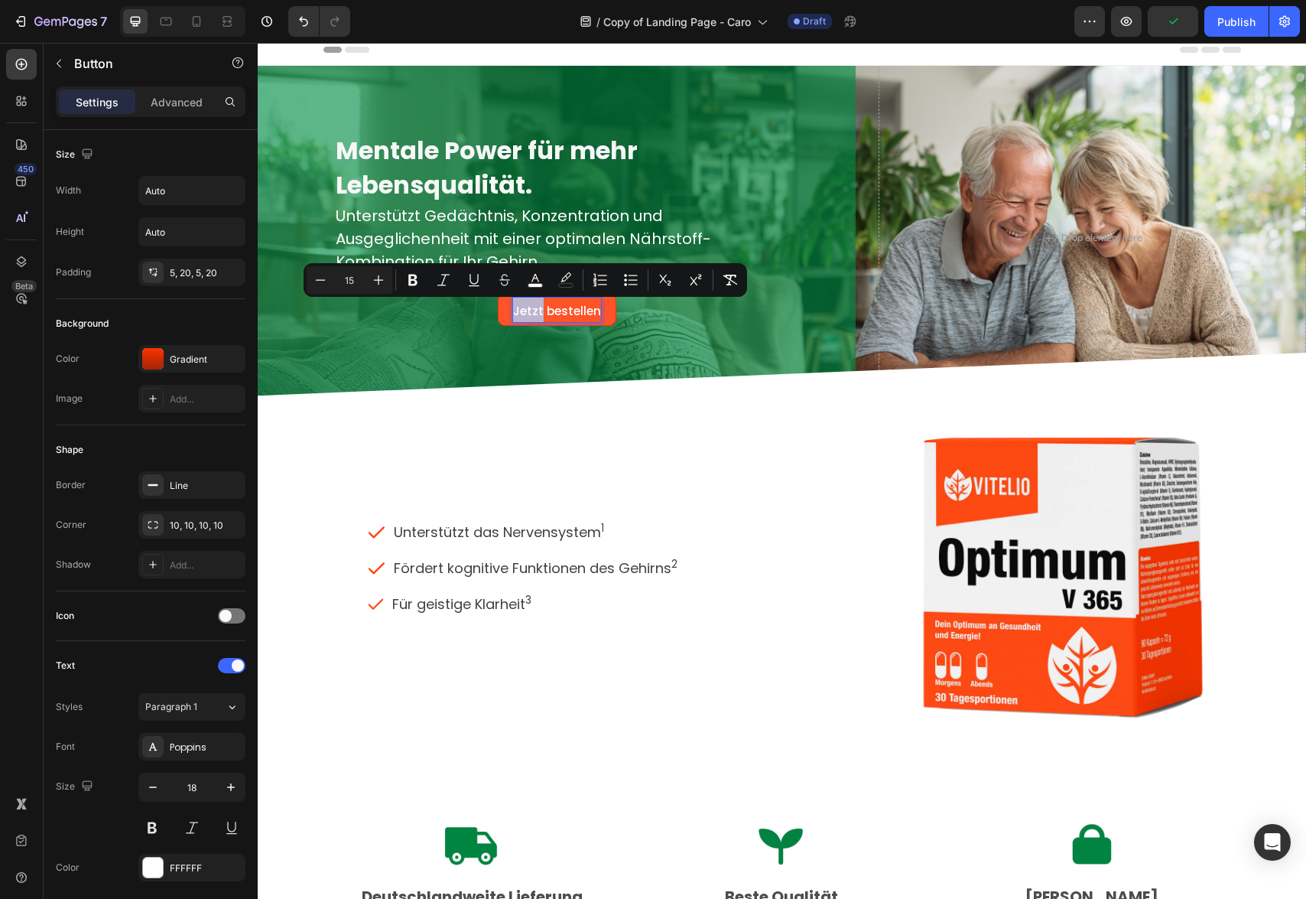
click at [515, 307] on span "Jetzt bestellen" at bounding box center [557, 311] width 88 height 16
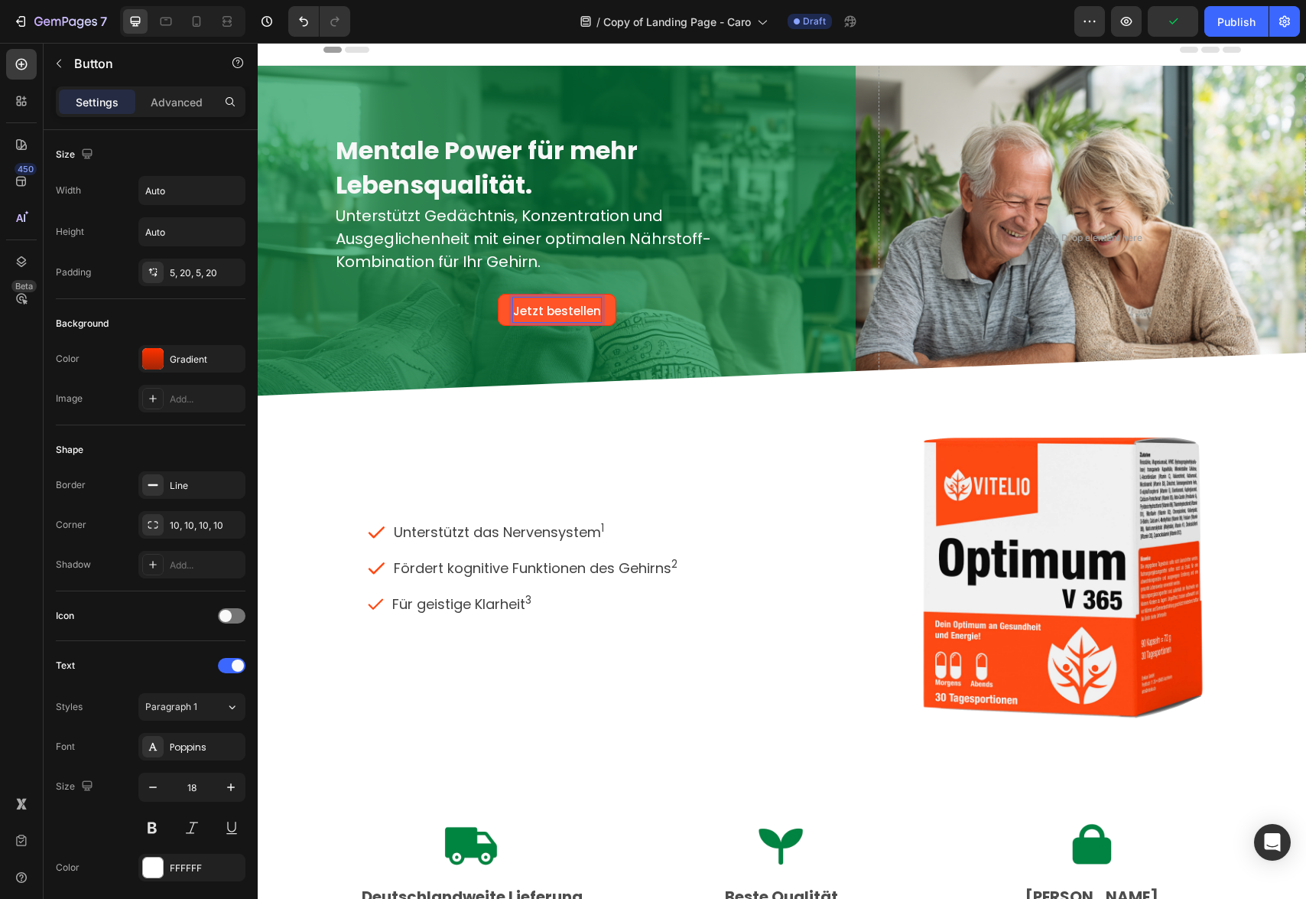
drag, startPoint x: 515, startPoint y: 307, endPoint x: 588, endPoint y: 307, distance: 73.4
click at [588, 307] on span "Jetzt bestellen" at bounding box center [557, 311] width 88 height 16
drag, startPoint x: 594, startPoint y: 307, endPoint x: 509, endPoint y: 306, distance: 84.9
click at [509, 306] on link "Jetzt bestellen ​" at bounding box center [557, 310] width 119 height 32
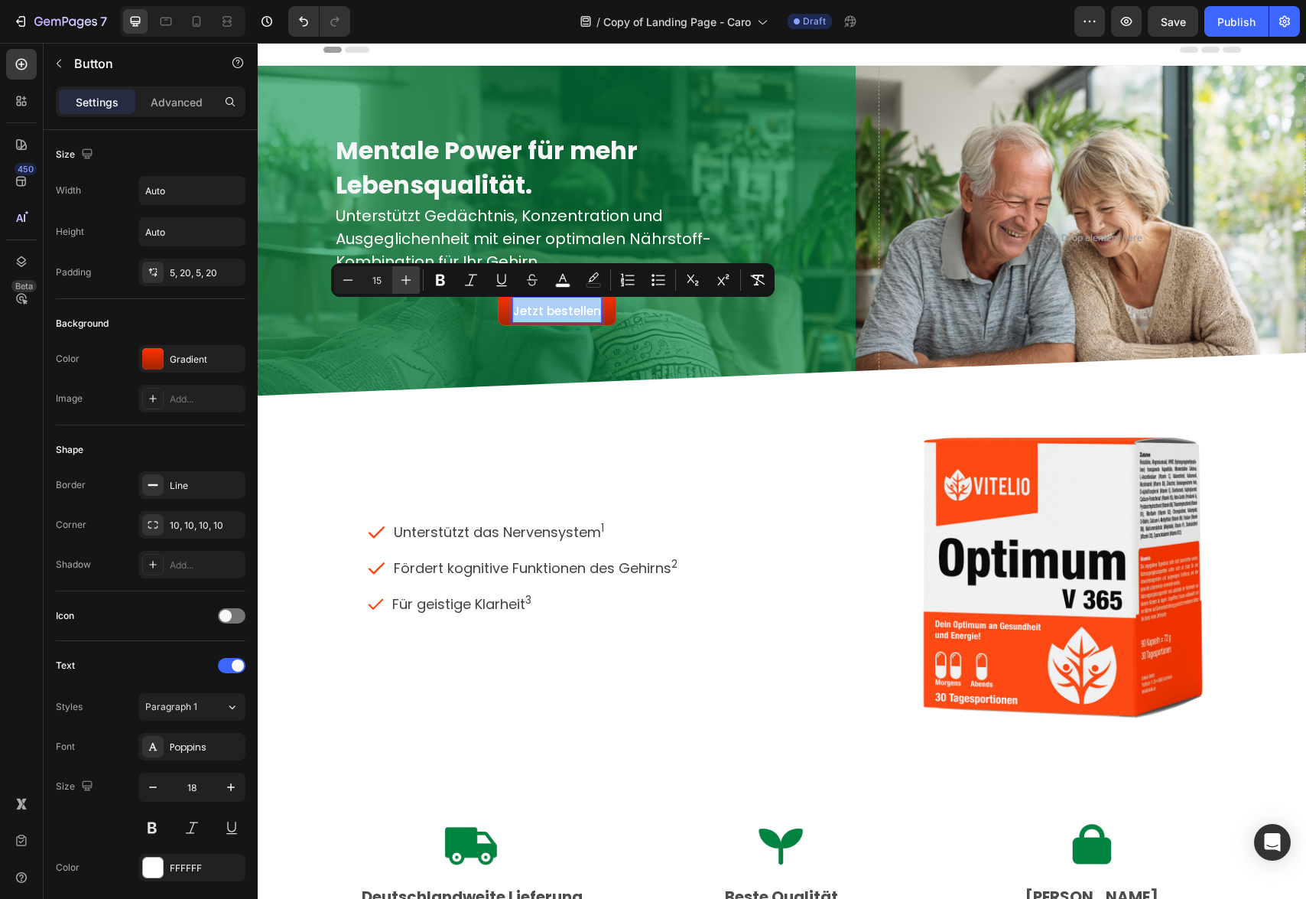
click at [401, 278] on icon "Editor contextual toolbar" at bounding box center [406, 279] width 15 height 15
type input "16"
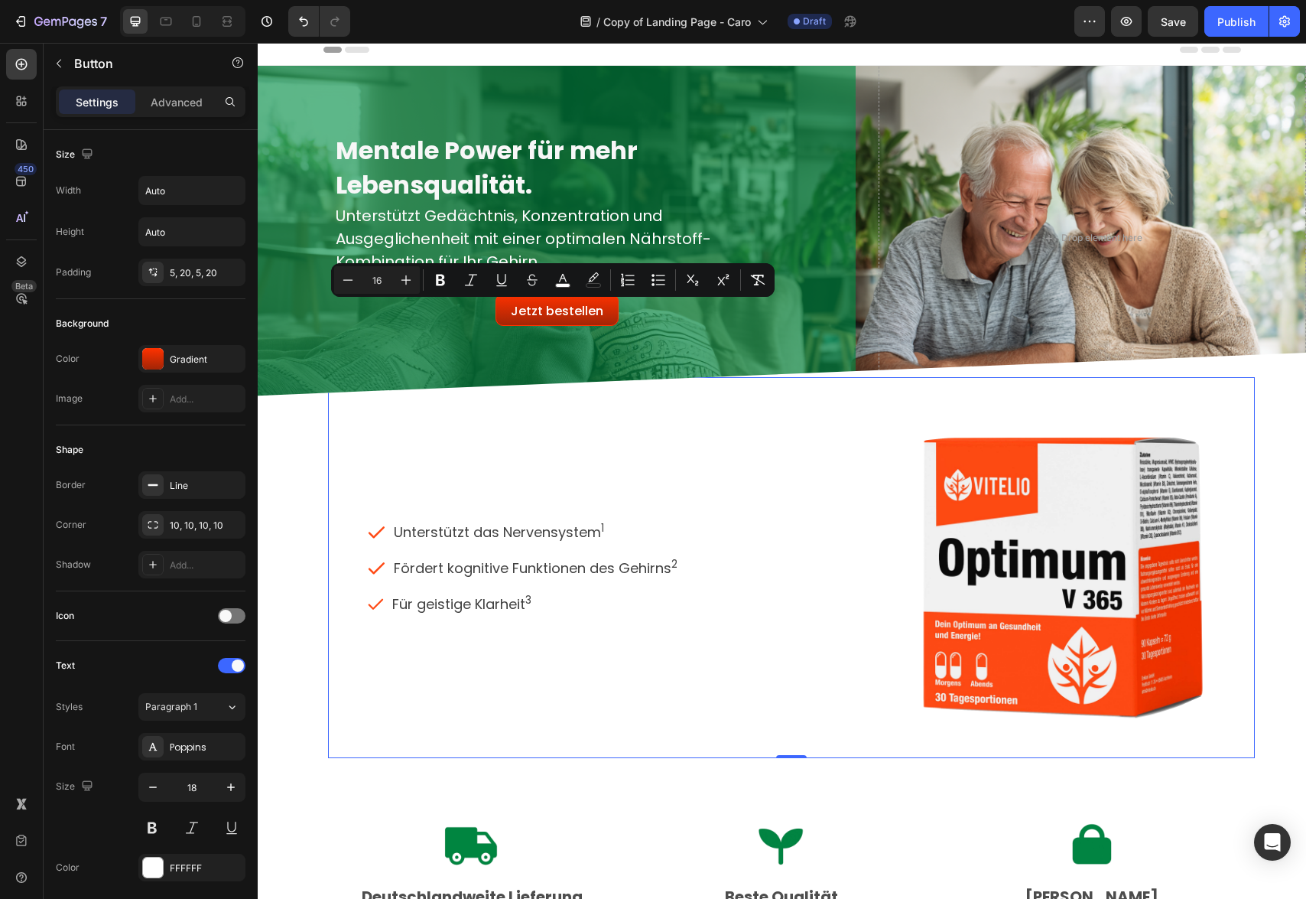
click at [761, 411] on div "Icon Unterstützt das Nervensystem 1 Text block Icon Fördert kognitive Funktione…" at bounding box center [594, 567] width 533 height 381
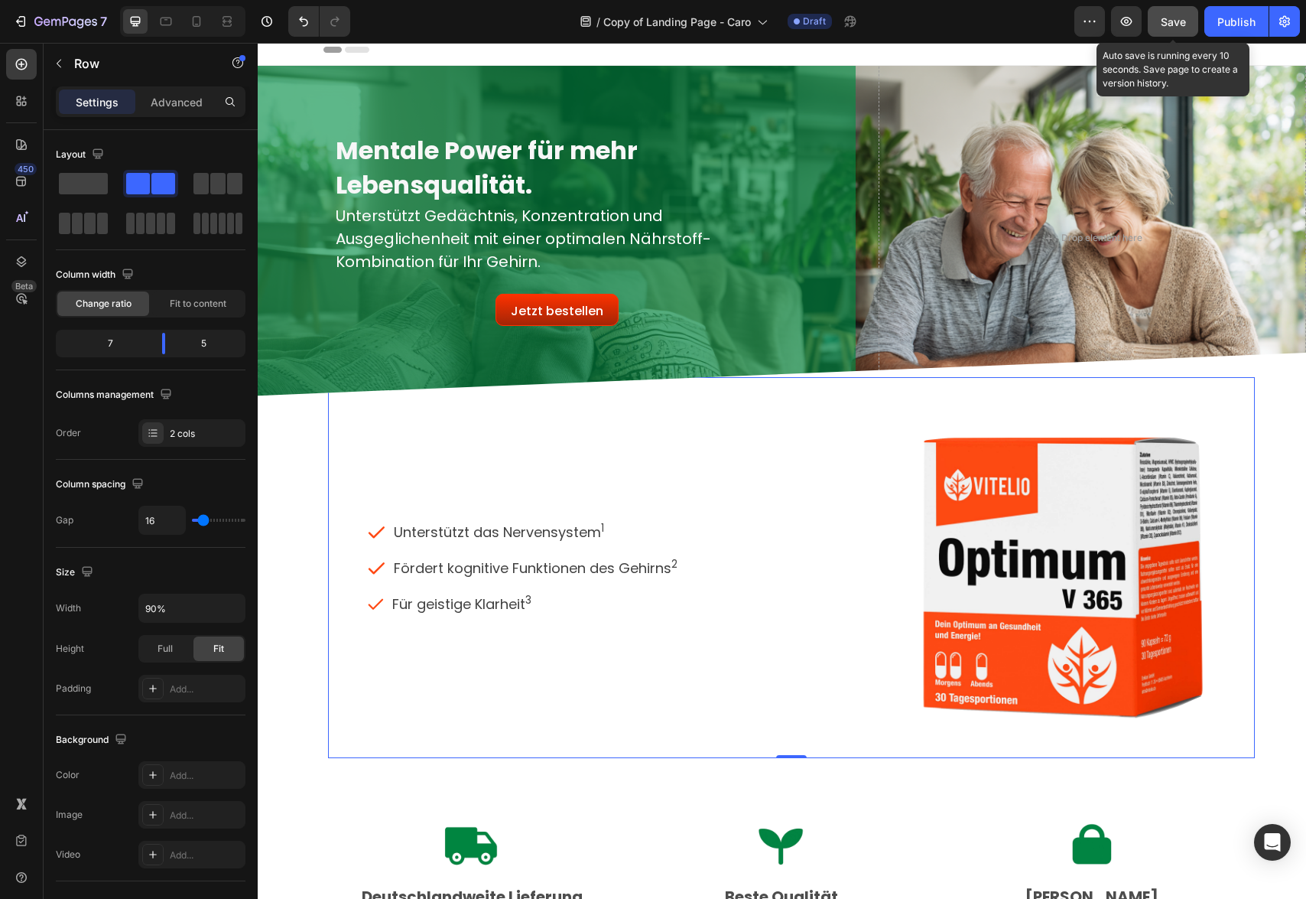
click at [1180, 24] on span "Save" at bounding box center [1173, 21] width 25 height 13
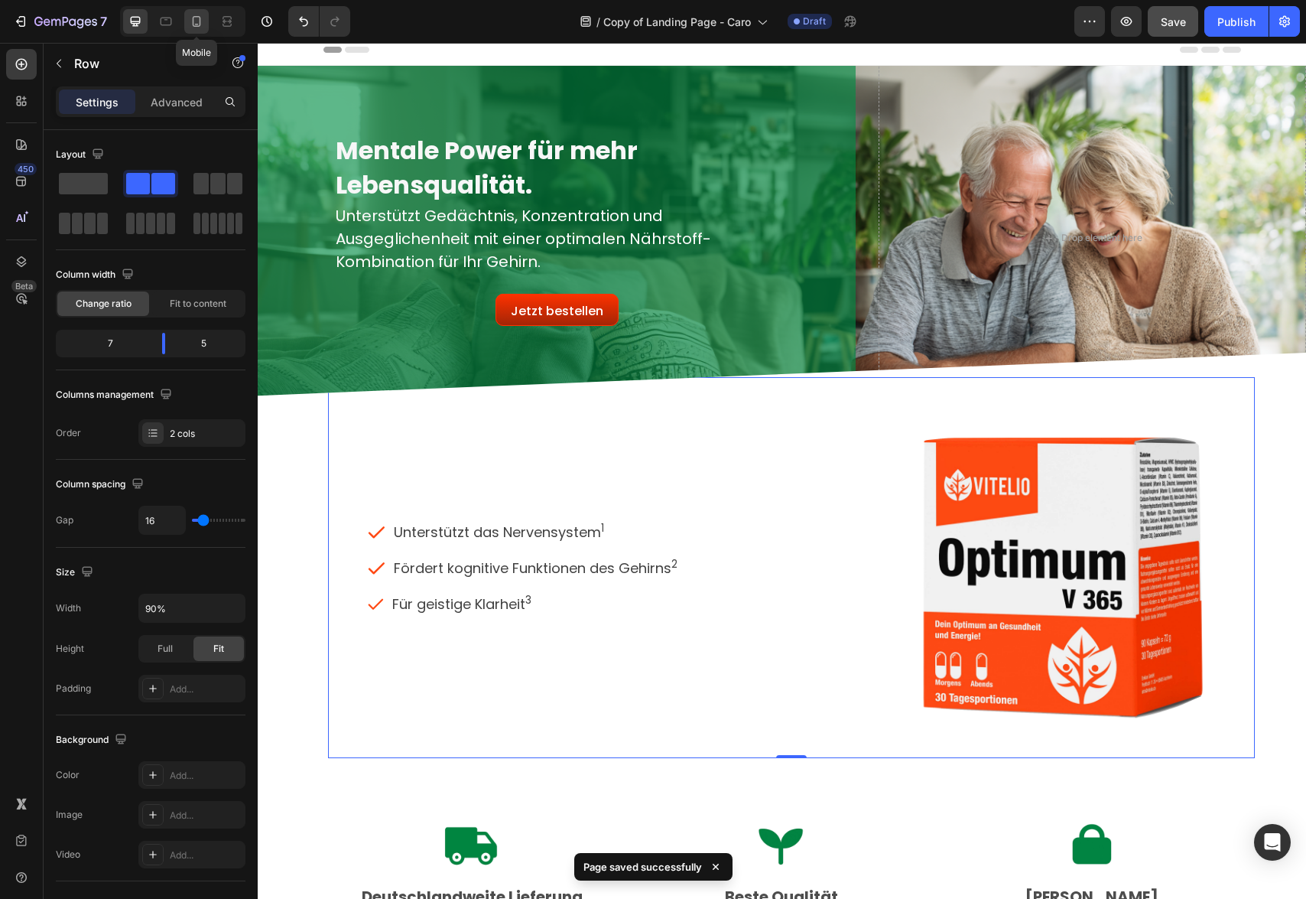
click at [198, 25] on icon at bounding box center [196, 21] width 15 height 15
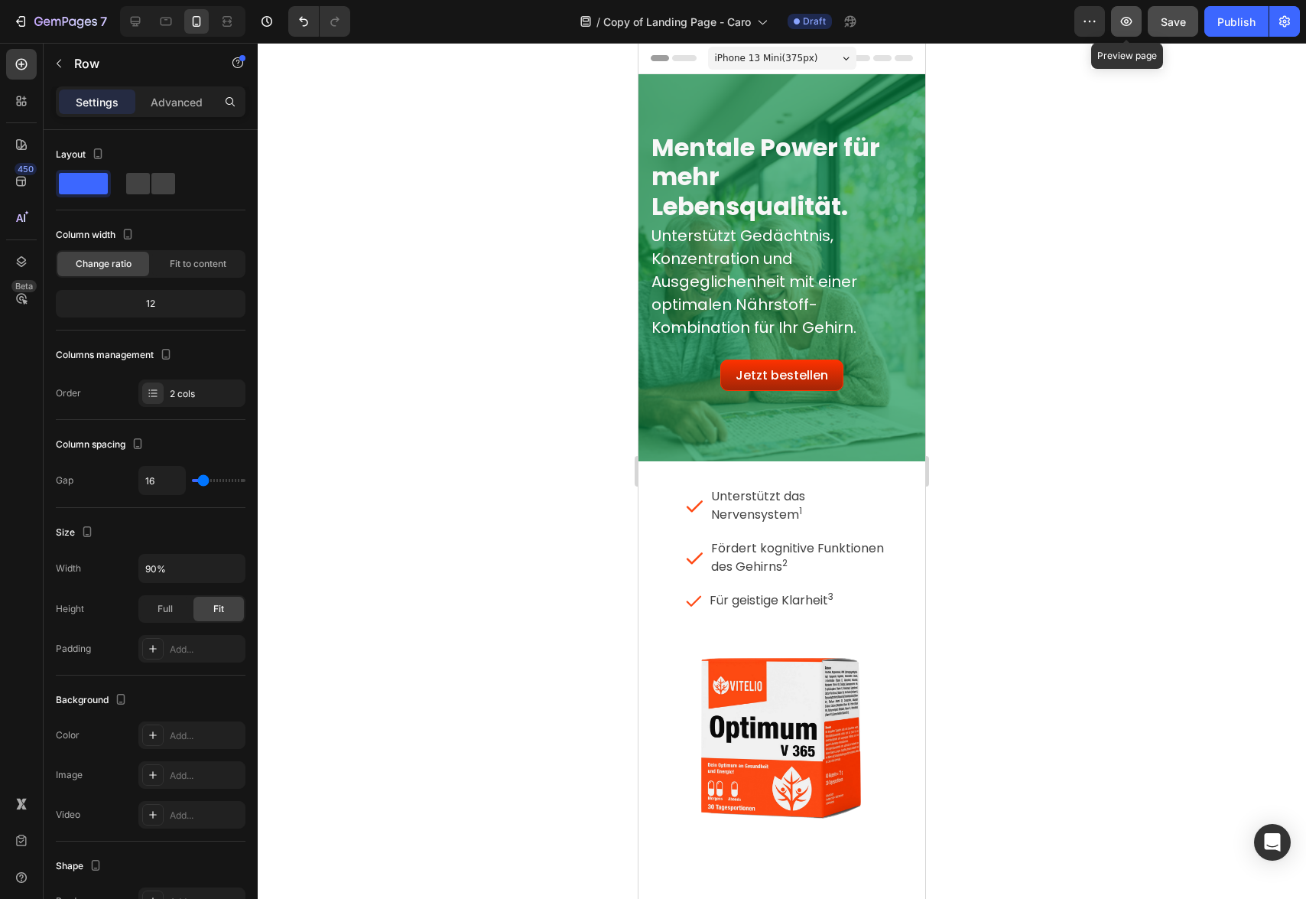
click at [1124, 25] on icon "button" at bounding box center [1126, 21] width 15 height 15
click at [21, 22] on icon "button" at bounding box center [20, 21] width 15 height 15
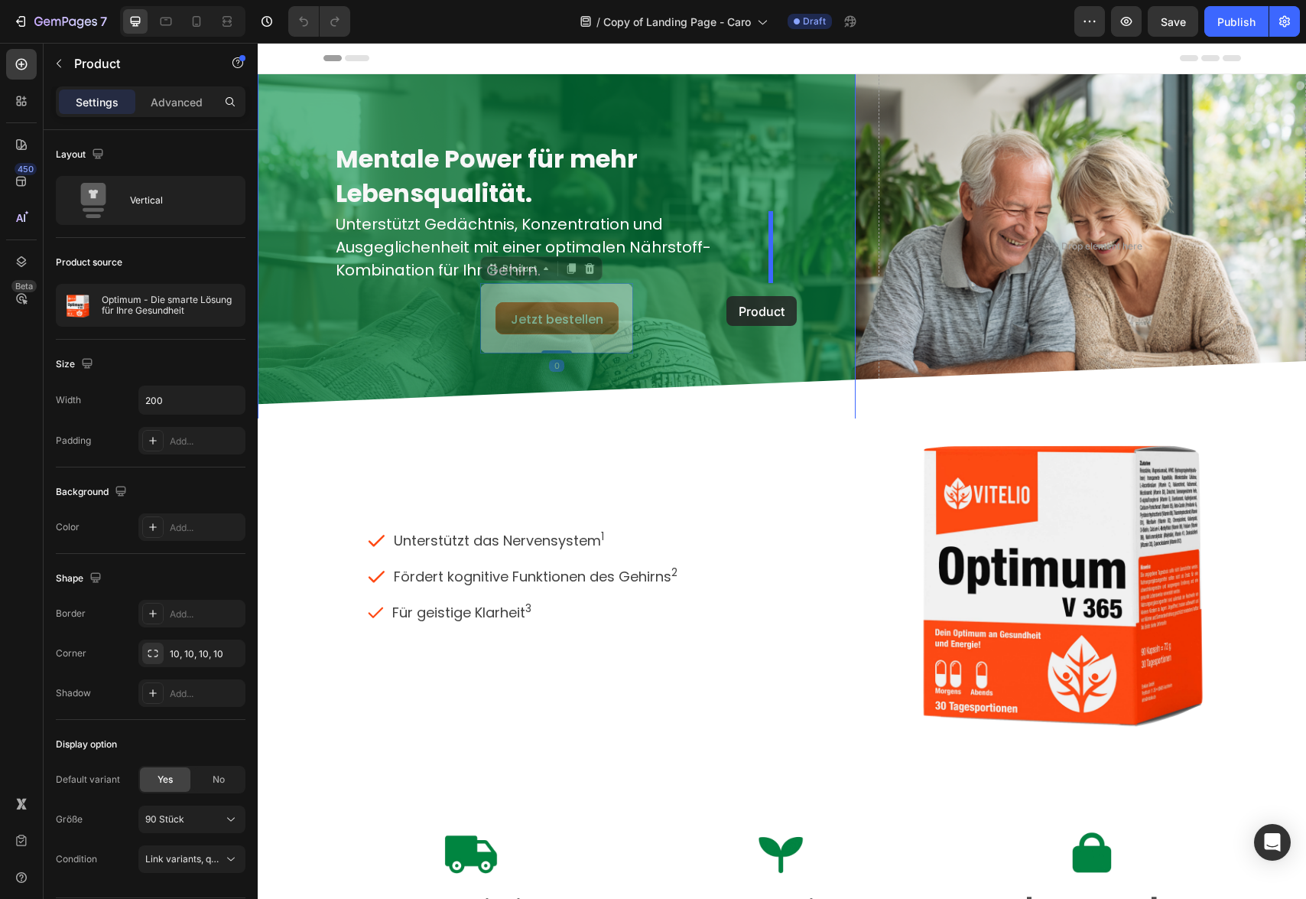
drag, startPoint x: 592, startPoint y: 287, endPoint x: 727, endPoint y: 296, distance: 134.9
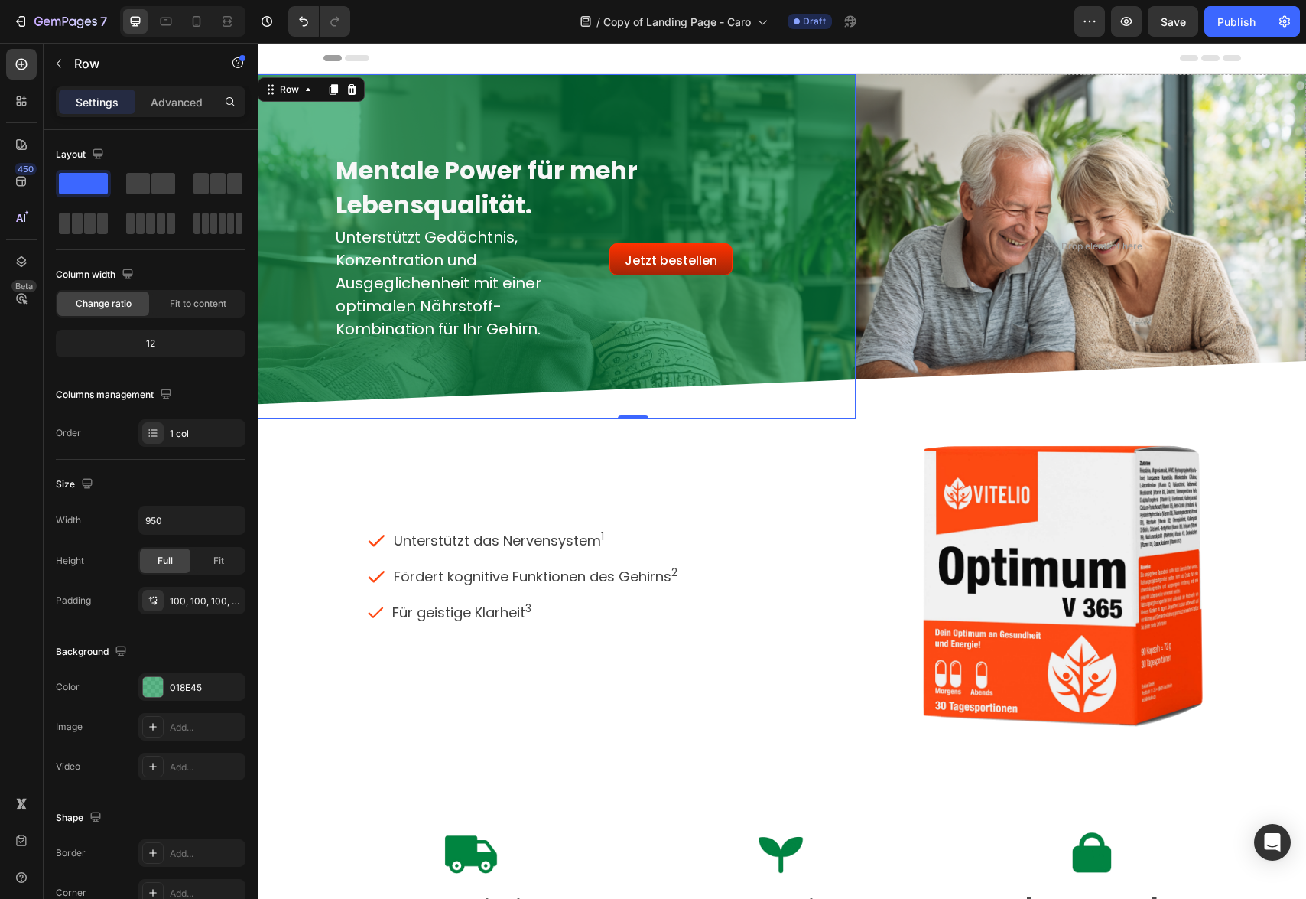
click at [574, 361] on div "Mentale Power für mehr Lebensqualität. Heading Unterstützt Gedächtnis, Konzentr…" at bounding box center [557, 246] width 598 height 344
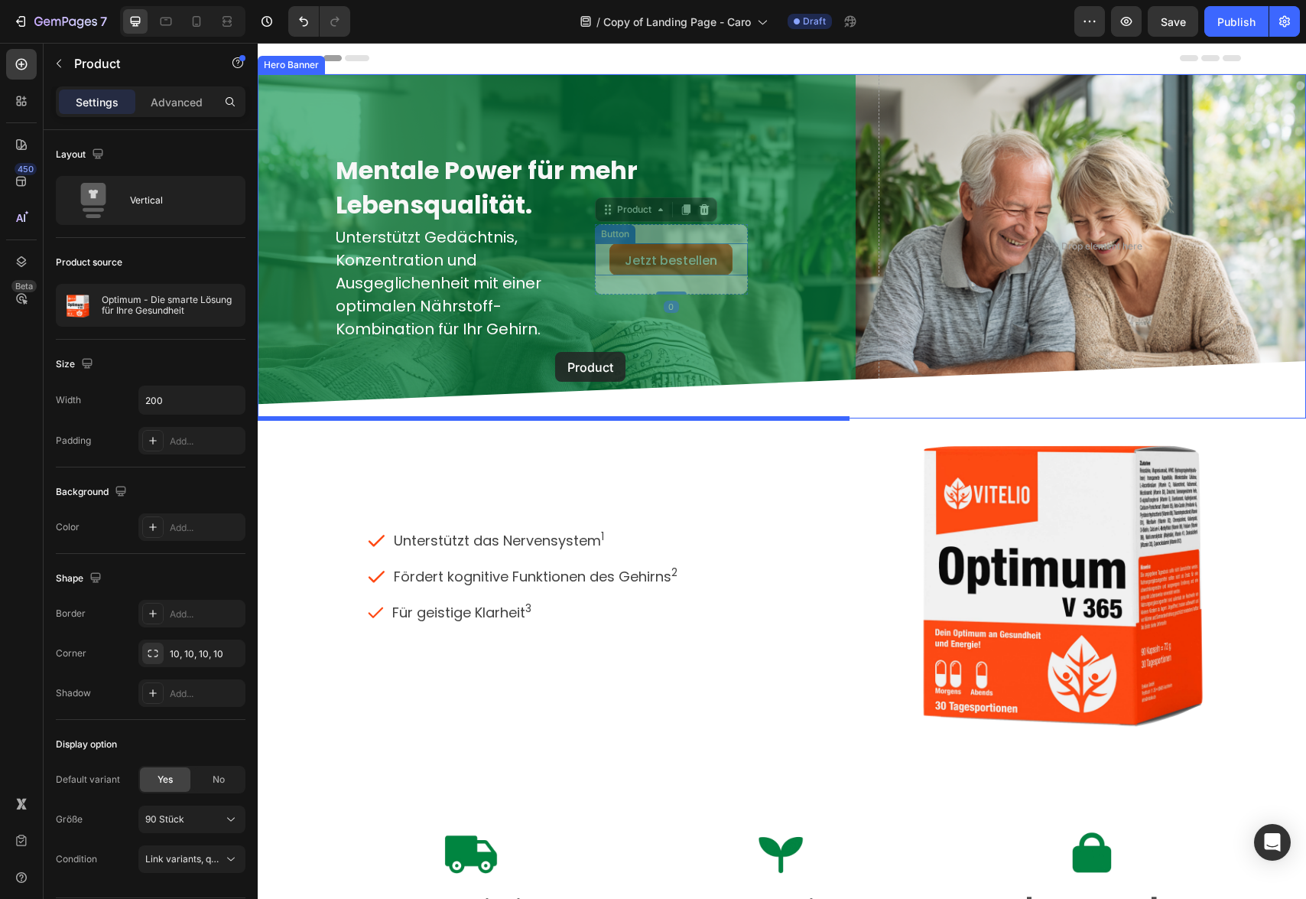
drag, startPoint x: 668, startPoint y: 235, endPoint x: 555, endPoint y: 352, distance: 162.3
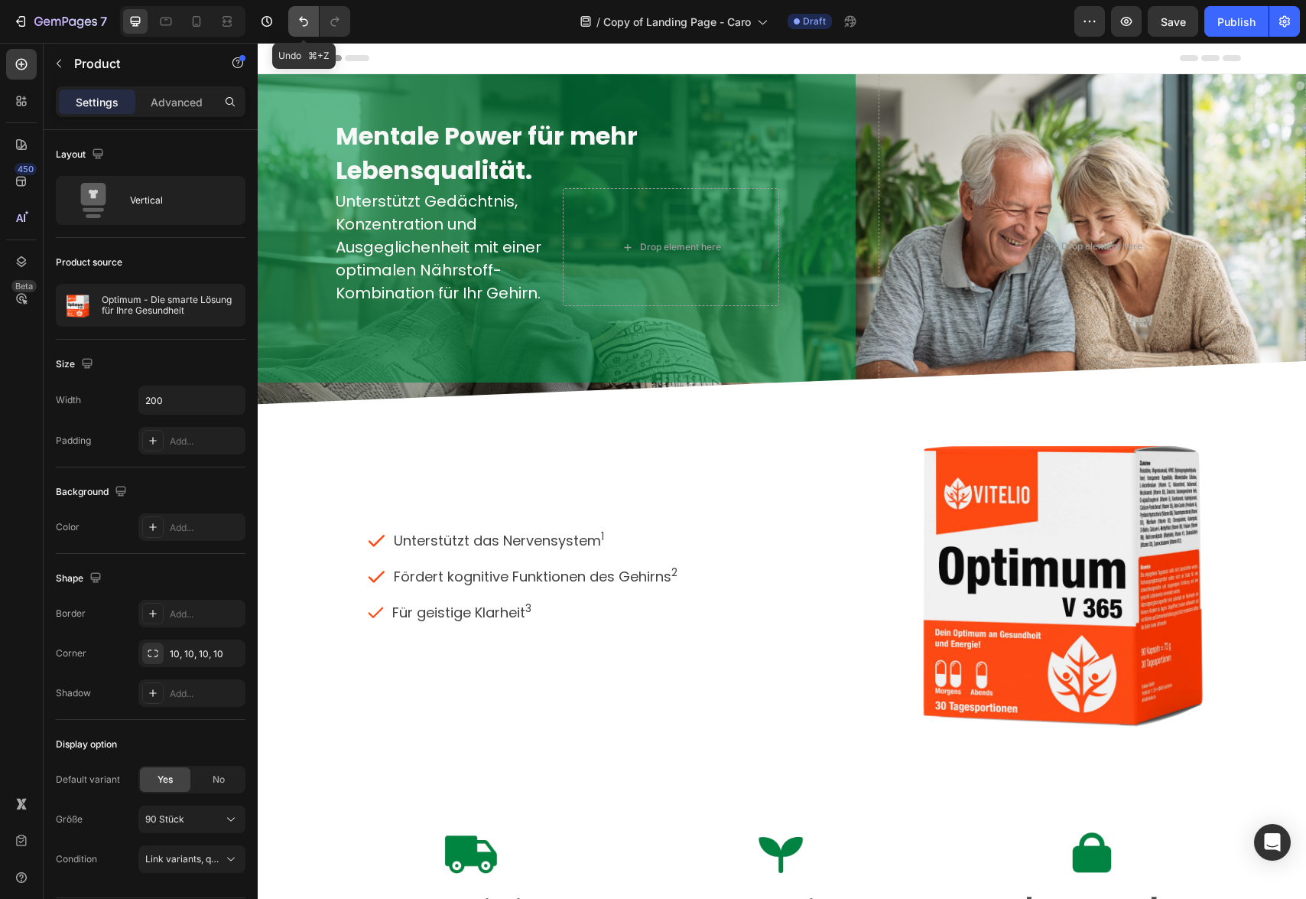
click at [307, 25] on icon "Undo/Redo" at bounding box center [303, 21] width 15 height 15
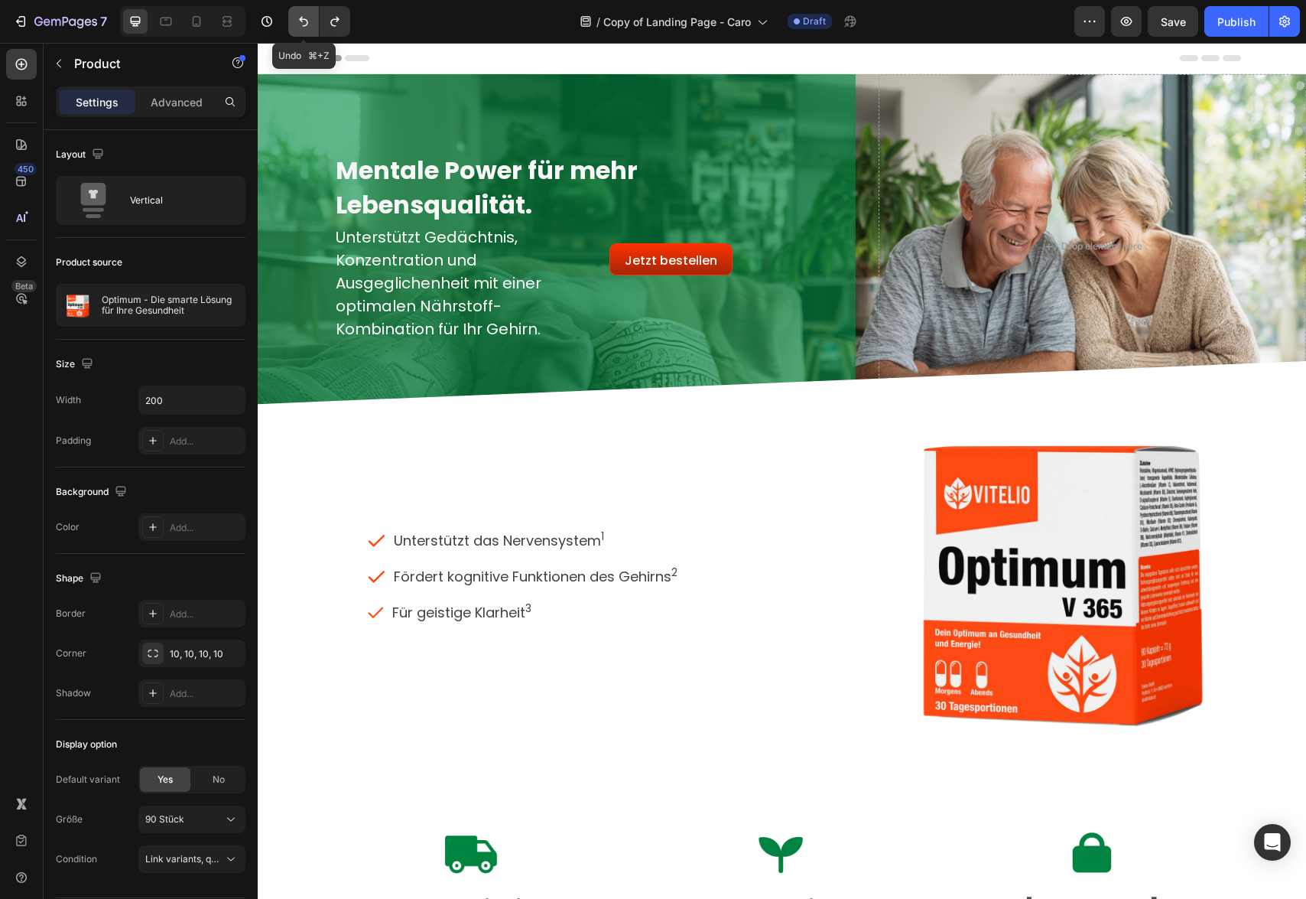
click at [303, 22] on icon "Undo/Redo" at bounding box center [303, 21] width 15 height 15
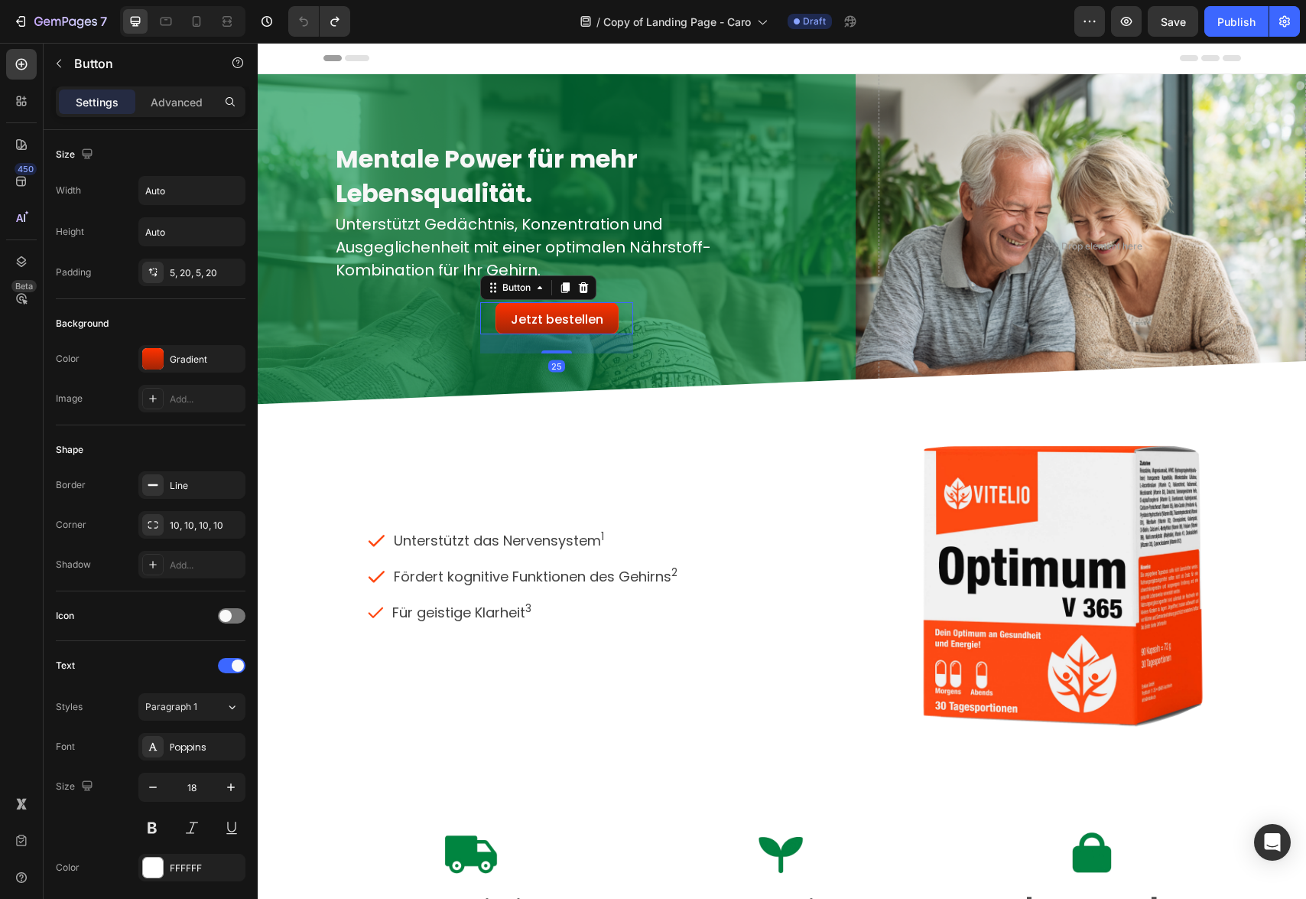
click at [621, 321] on div "Jetzt bestellen ​ Button 25" at bounding box center [556, 318] width 153 height 32
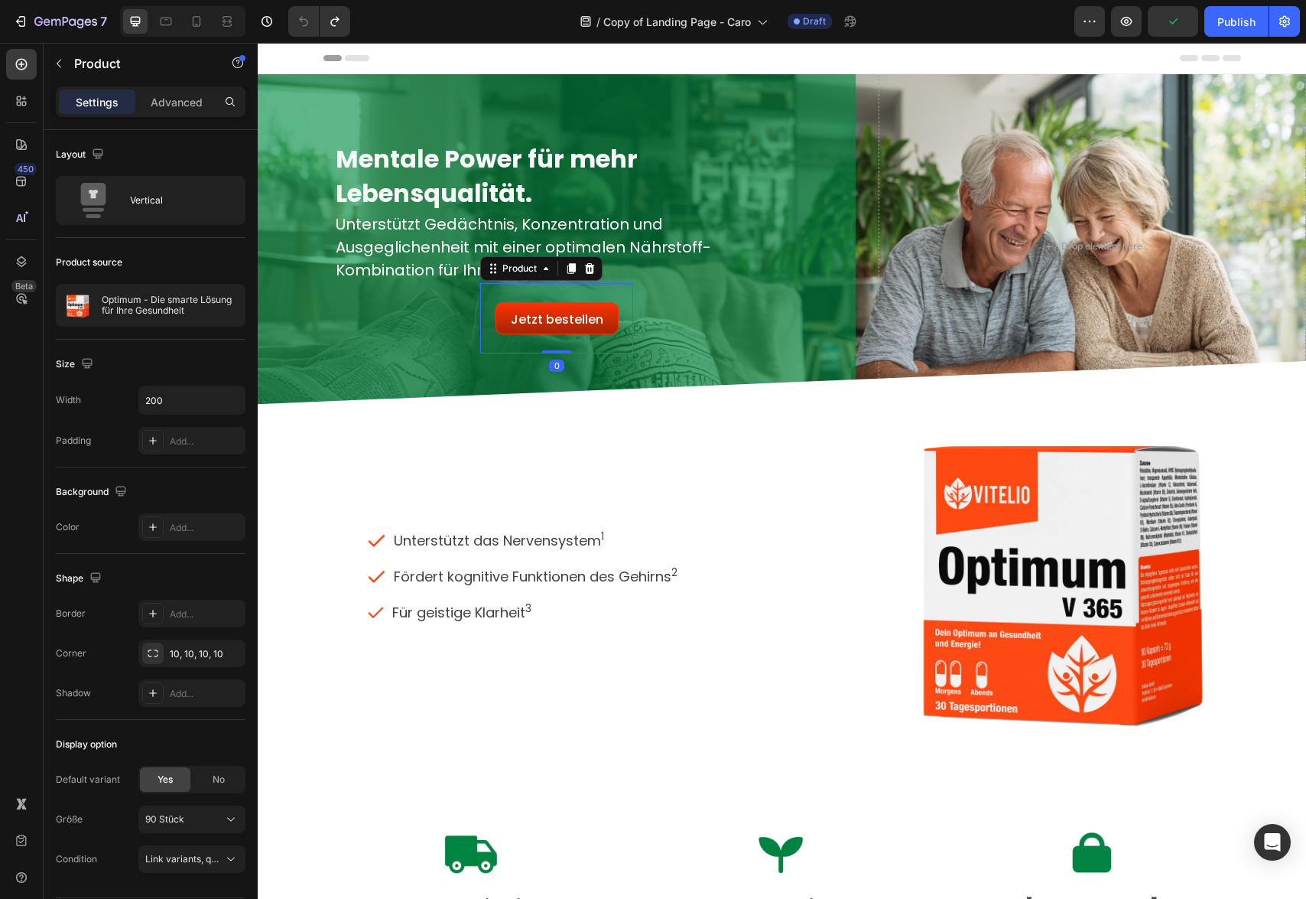
click at [628, 297] on div "Jetzt bestellen ​ Button" at bounding box center [556, 318] width 153 height 70
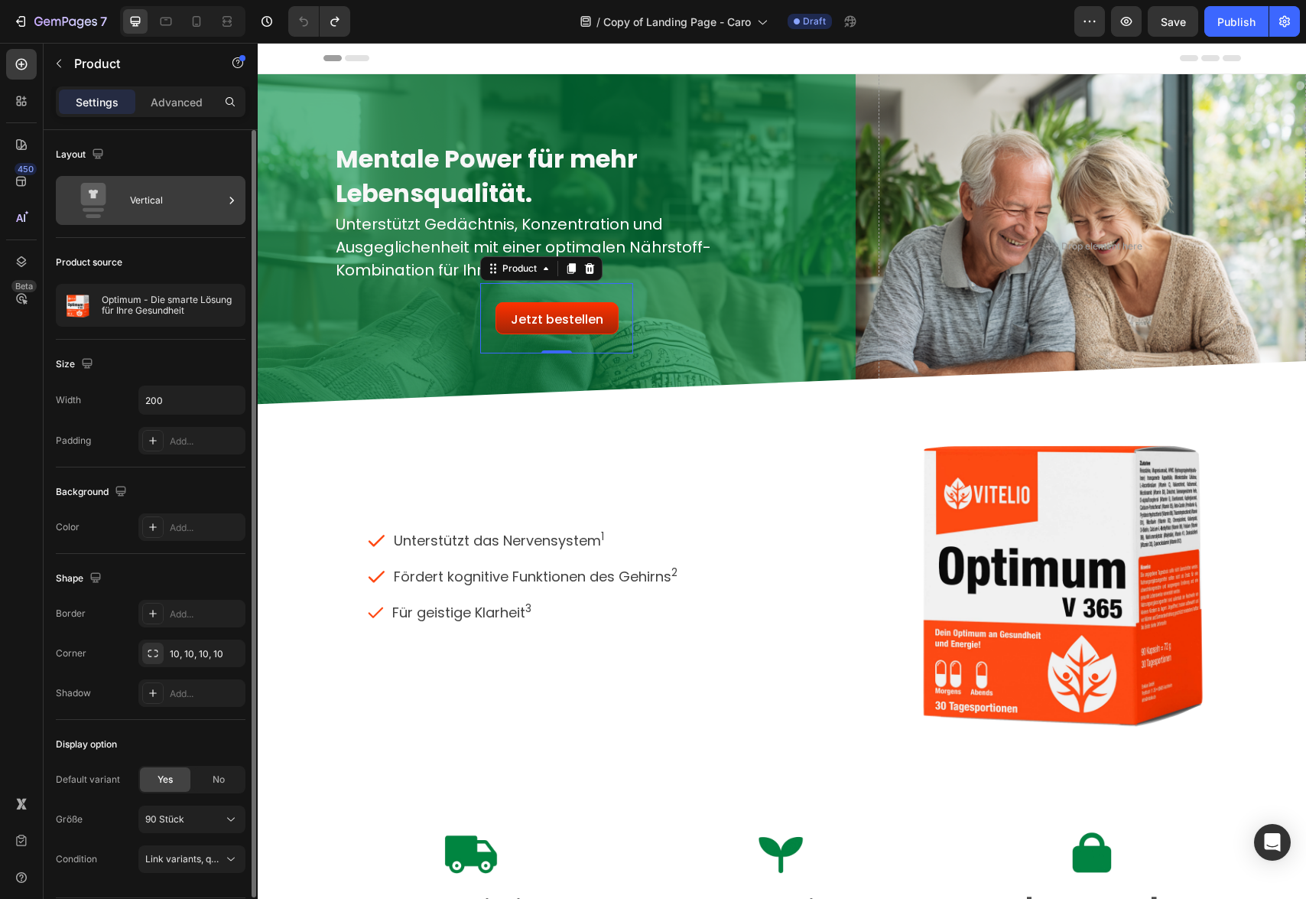
click at [160, 197] on div "Vertical" at bounding box center [176, 200] width 93 height 35
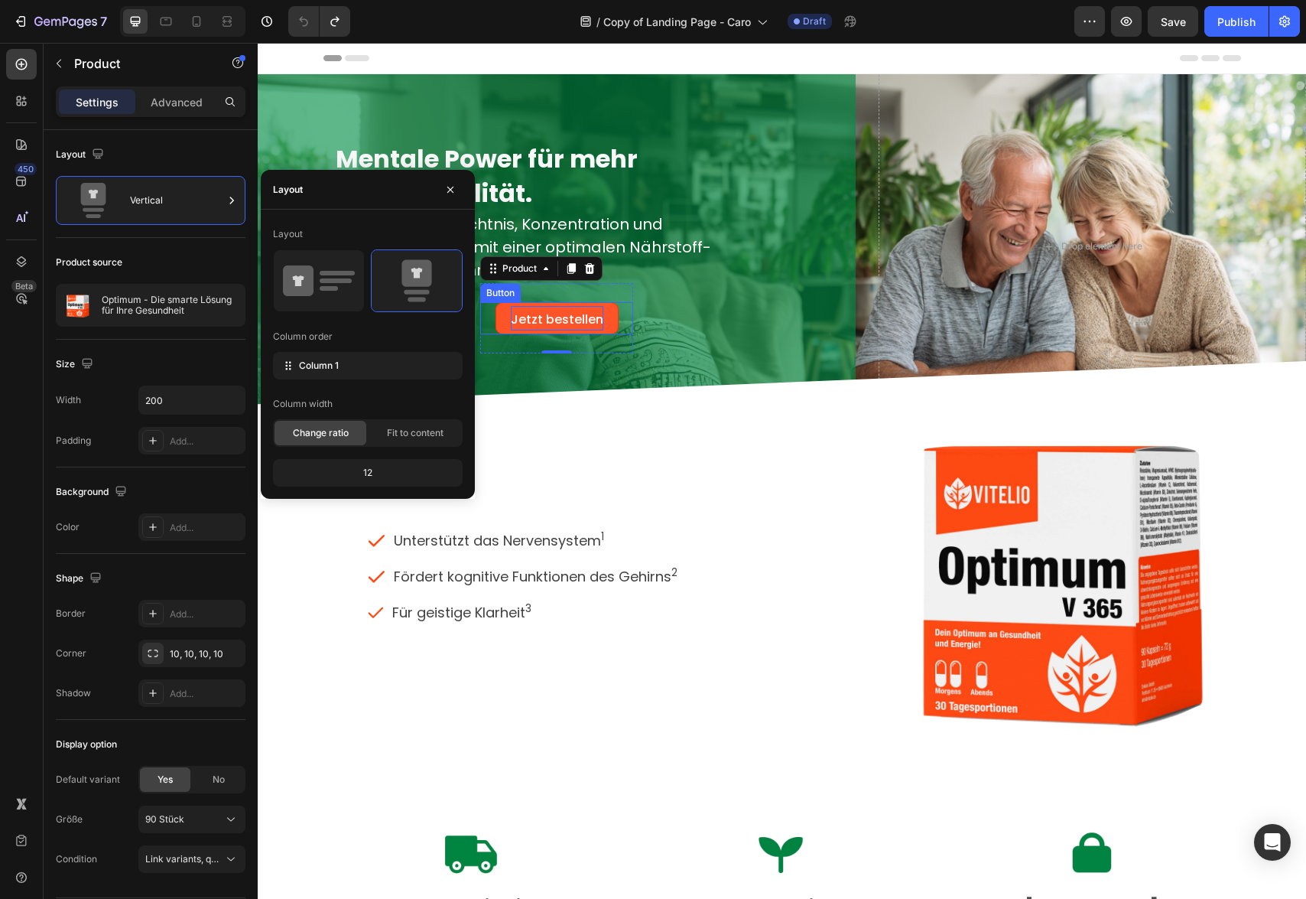
click at [554, 321] on span "Jetzt bestellen" at bounding box center [557, 320] width 93 height 18
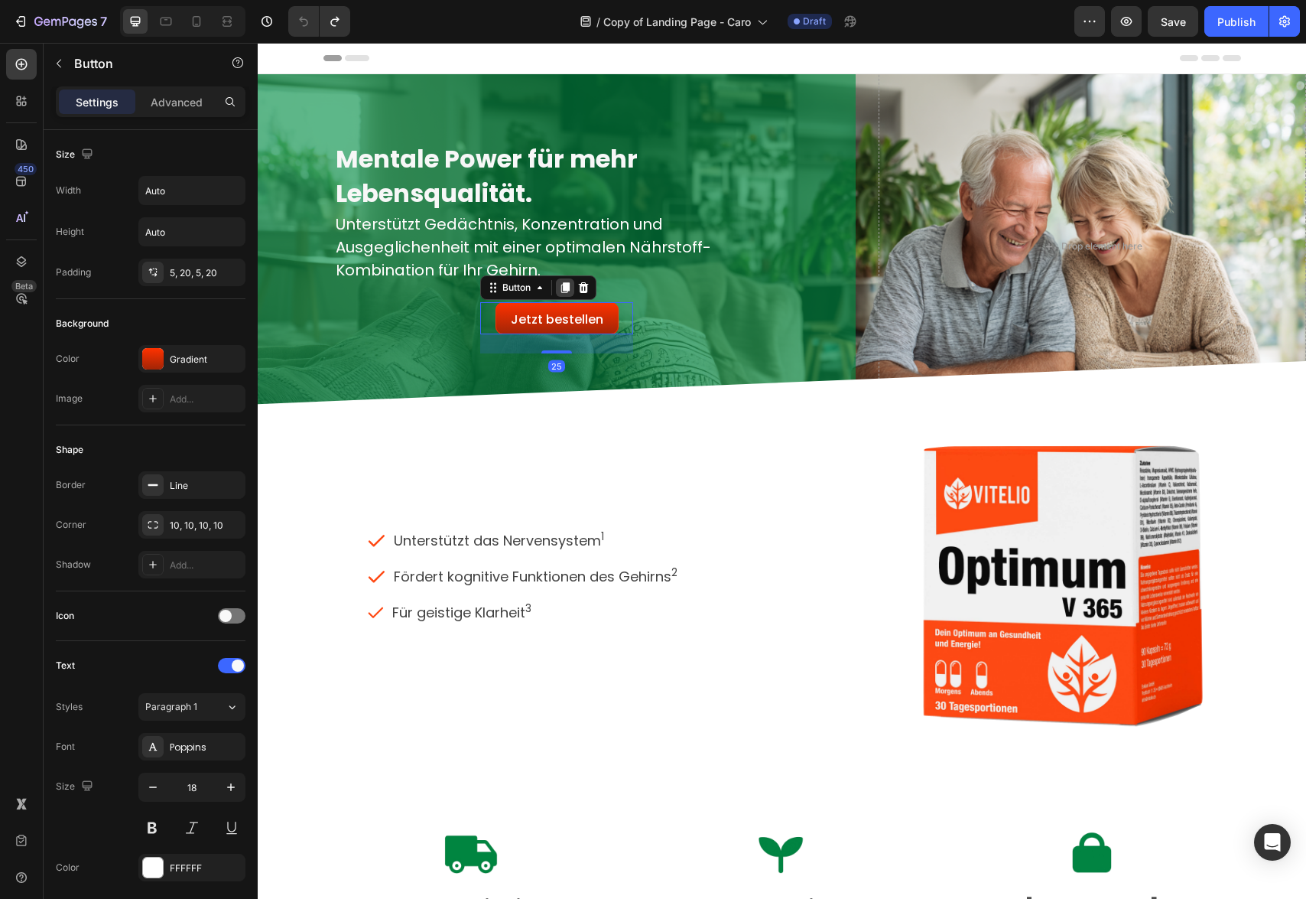
click at [565, 289] on icon at bounding box center [565, 287] width 8 height 11
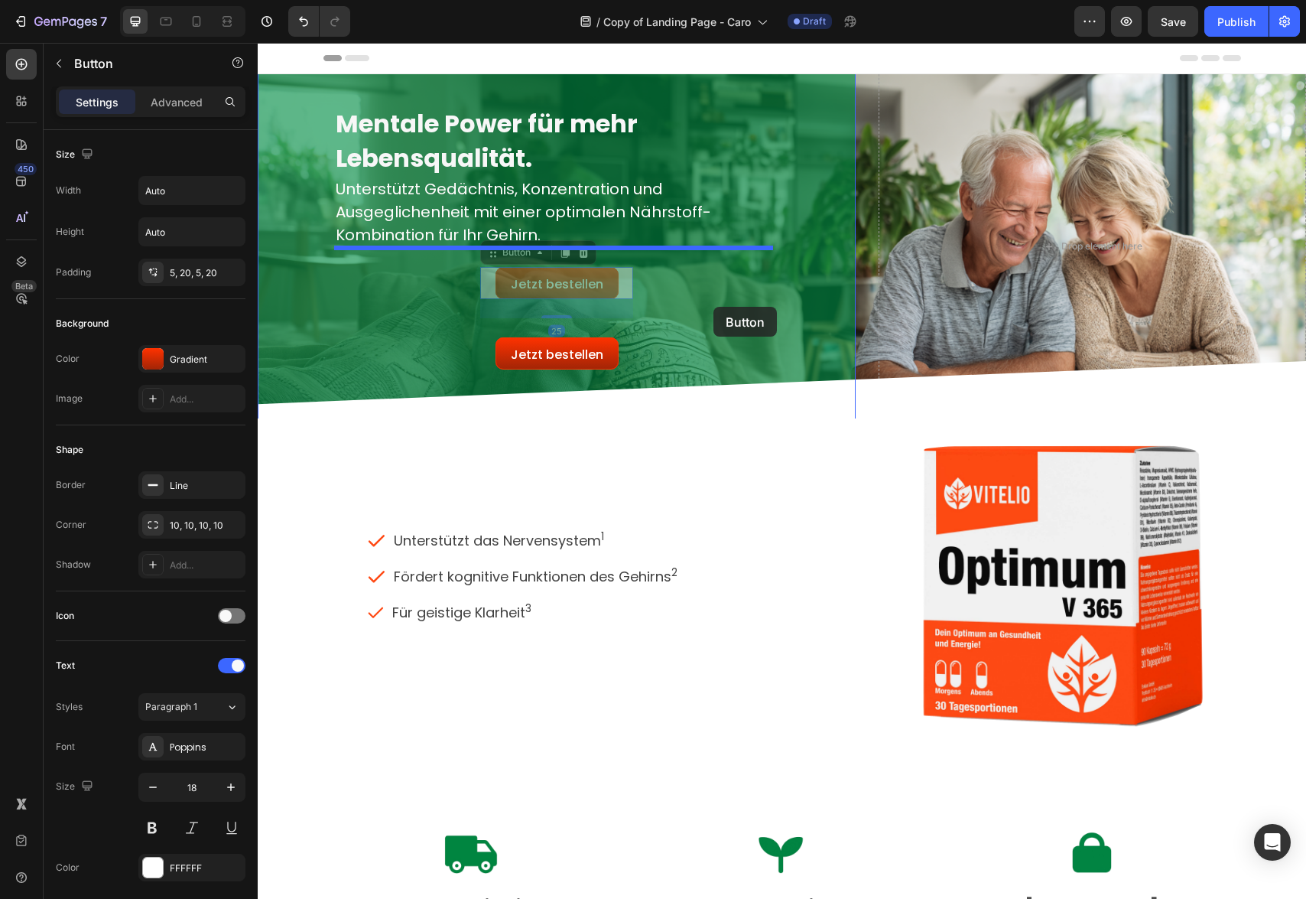
drag, startPoint x: 564, startPoint y: 280, endPoint x: 714, endPoint y: 307, distance: 152.3
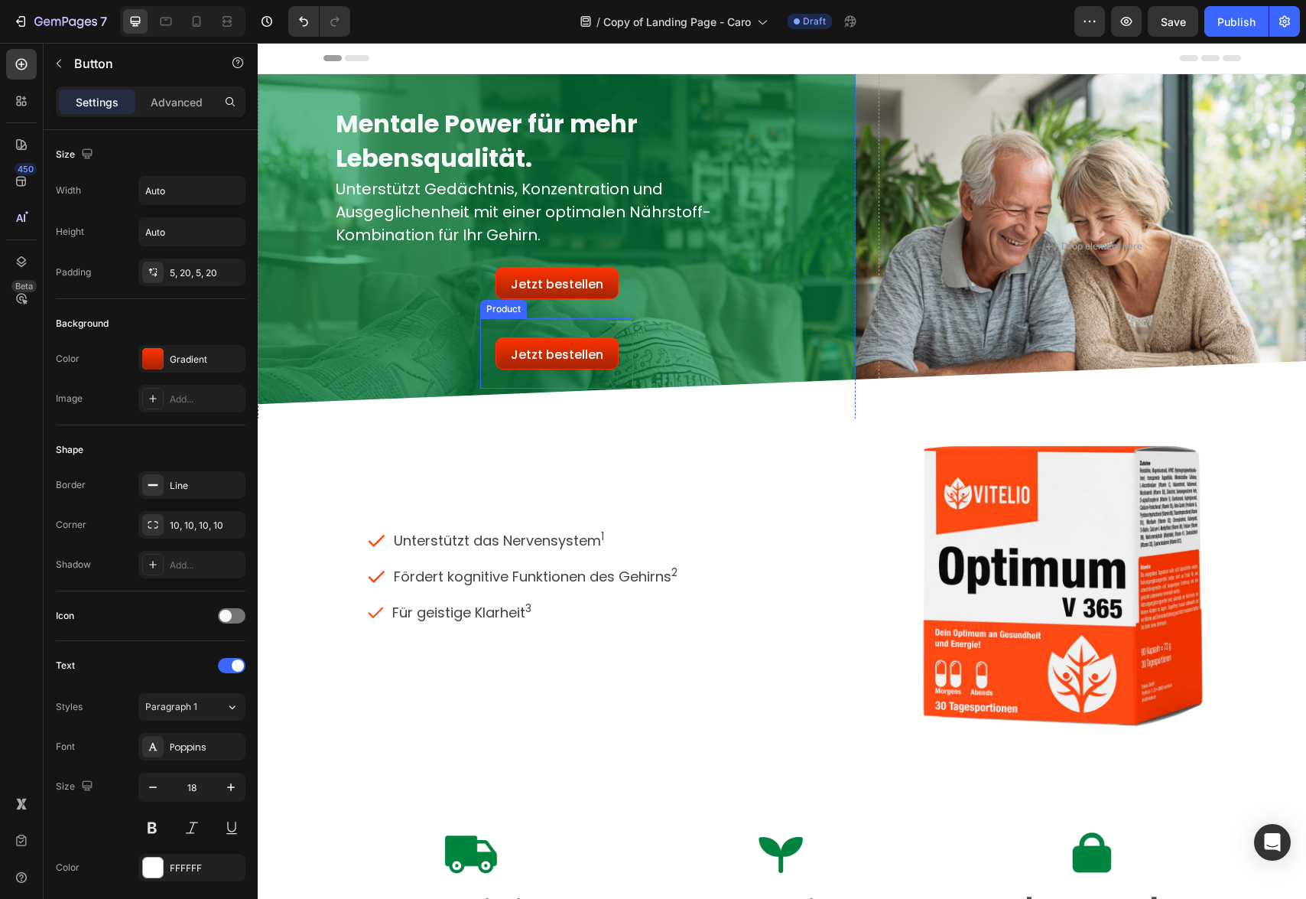
click at [574, 321] on div "Jetzt bestellen ​ Button" at bounding box center [556, 353] width 153 height 70
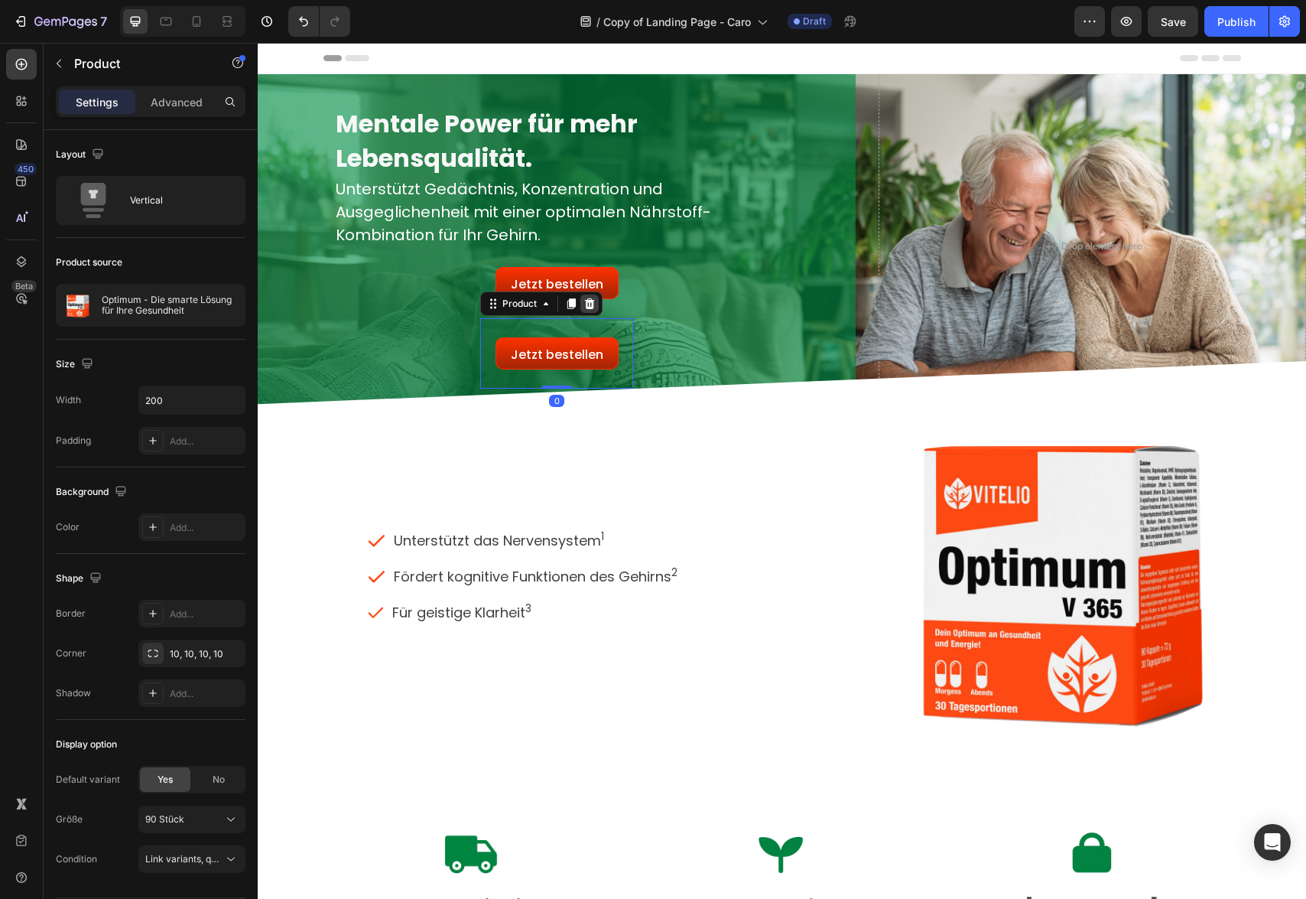
click at [588, 307] on icon at bounding box center [590, 303] width 10 height 11
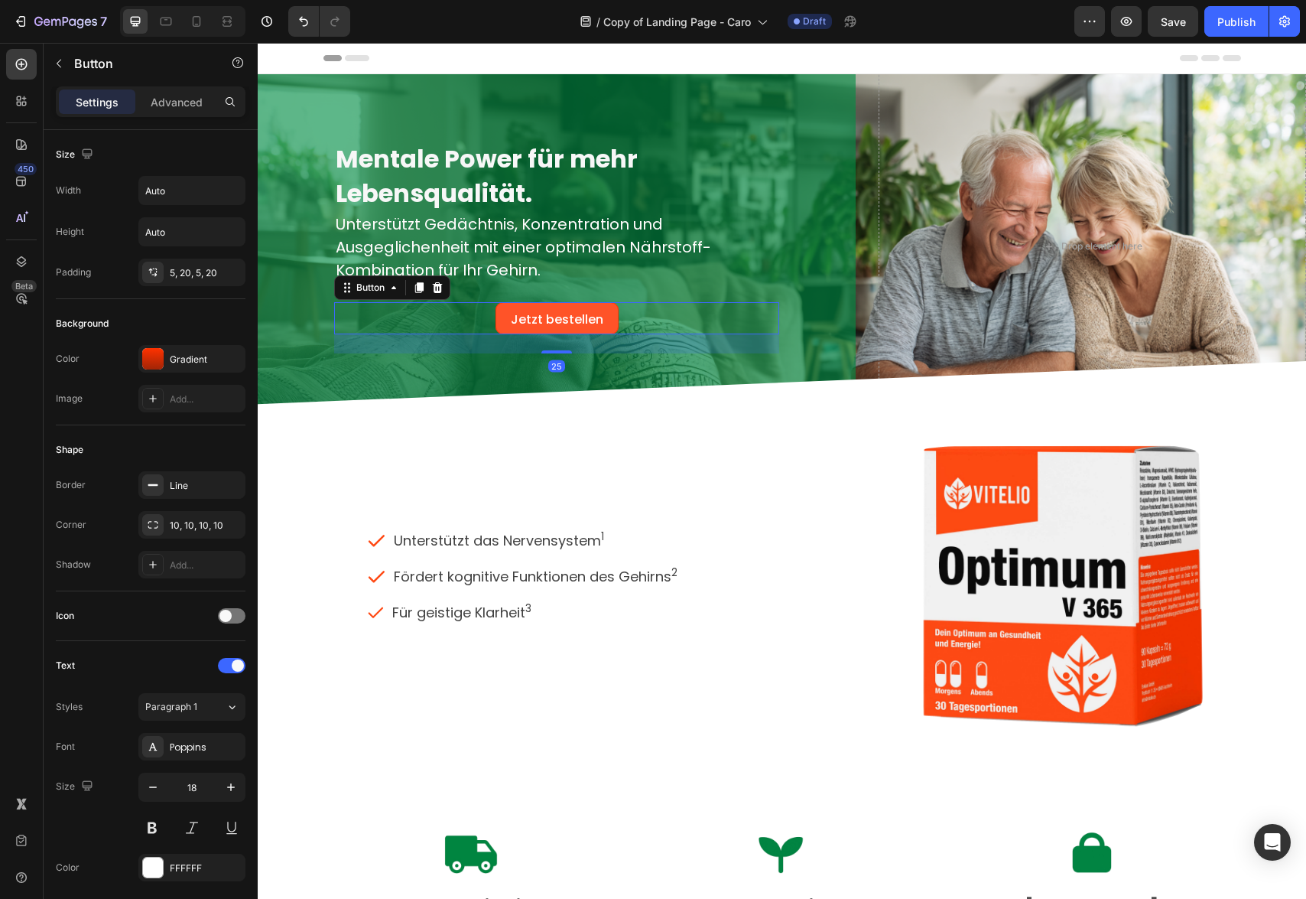
click at [605, 325] on link "Jetzt bestellen ​" at bounding box center [557, 318] width 123 height 32
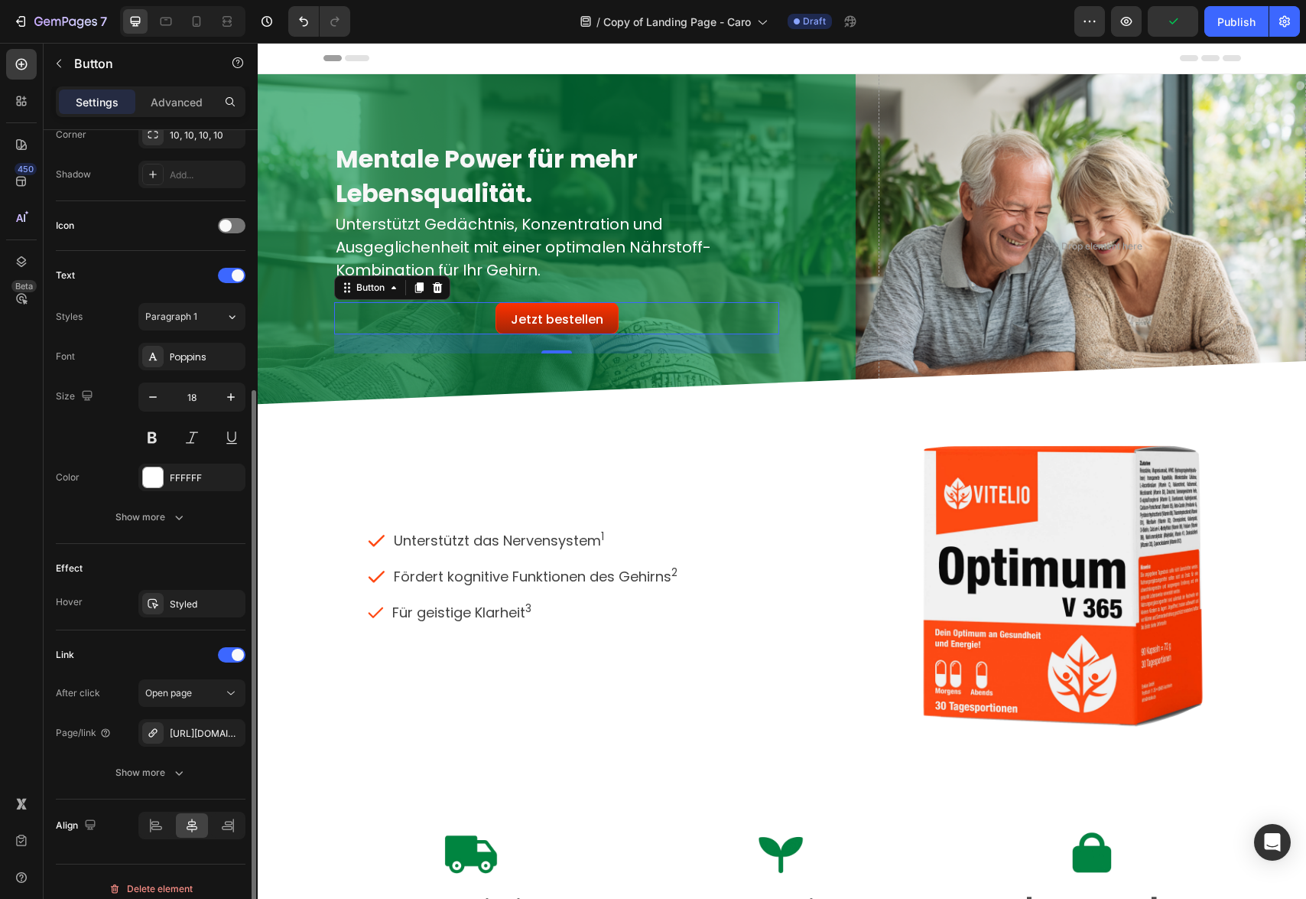
scroll to position [404, 0]
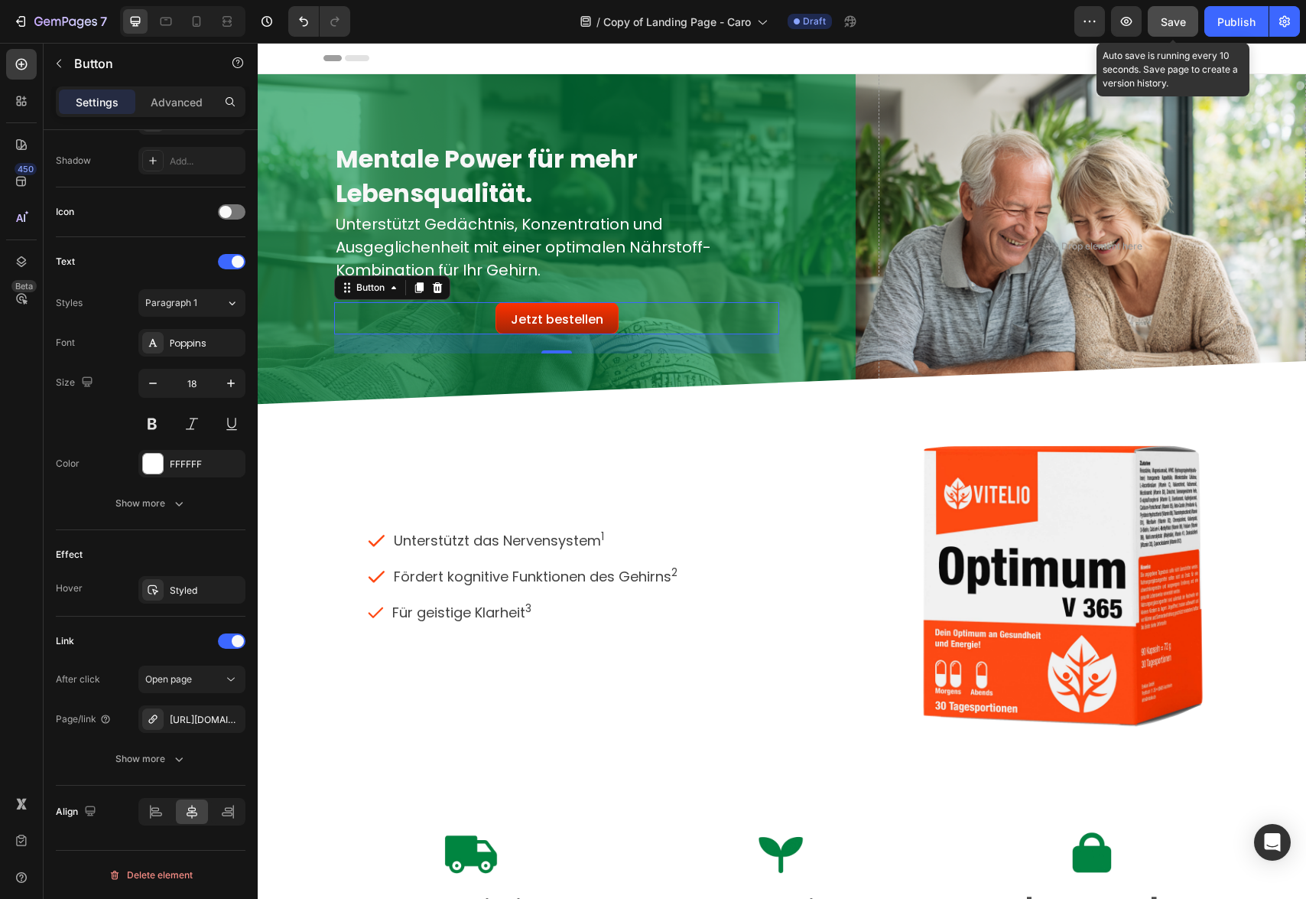
click at [1170, 24] on span "Save" at bounding box center [1173, 21] width 25 height 13
click at [1125, 24] on icon "button" at bounding box center [1126, 21] width 11 height 9
click at [1128, 19] on icon "button" at bounding box center [1126, 21] width 15 height 15
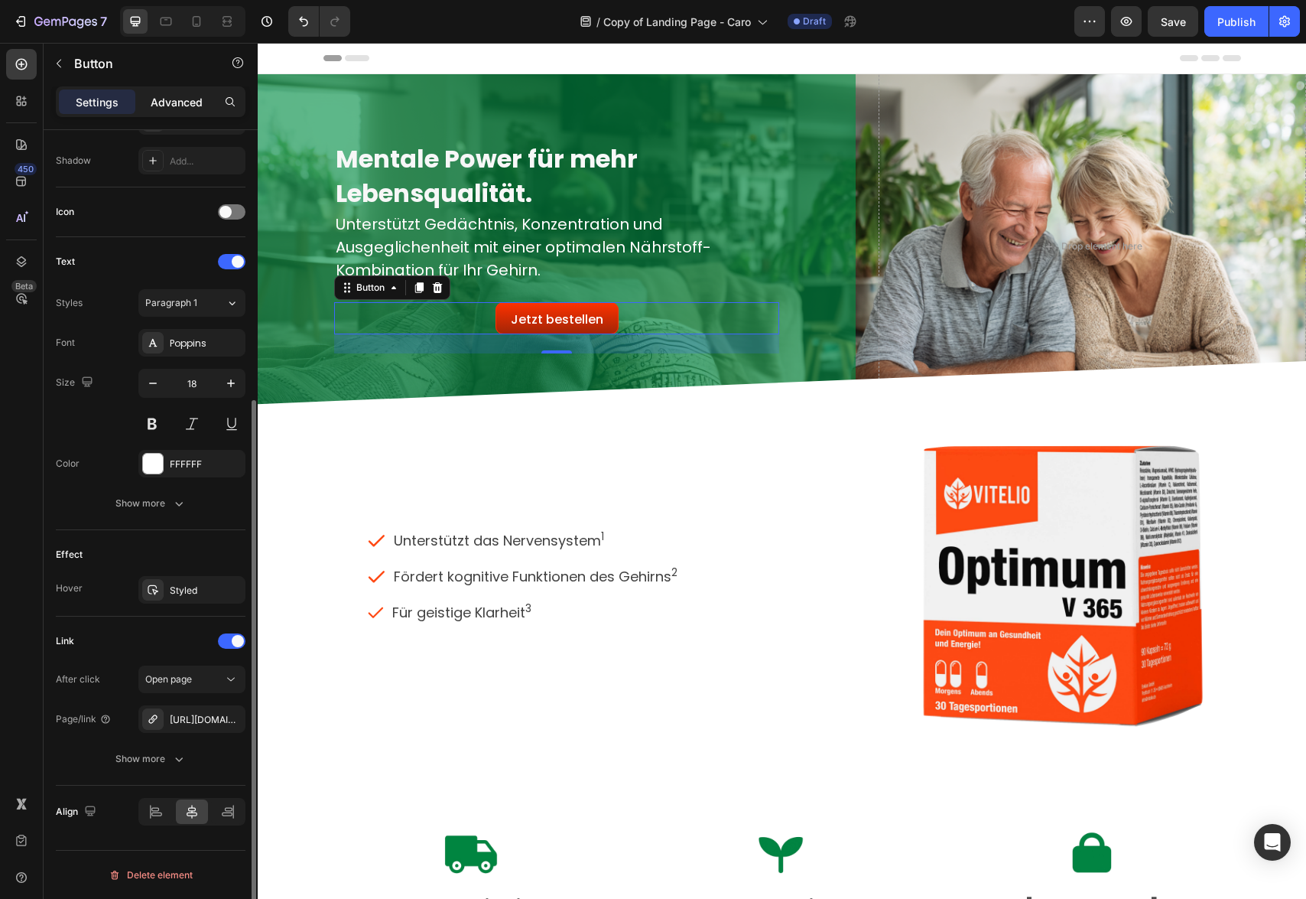
click at [181, 99] on p "Advanced" at bounding box center [177, 102] width 52 height 16
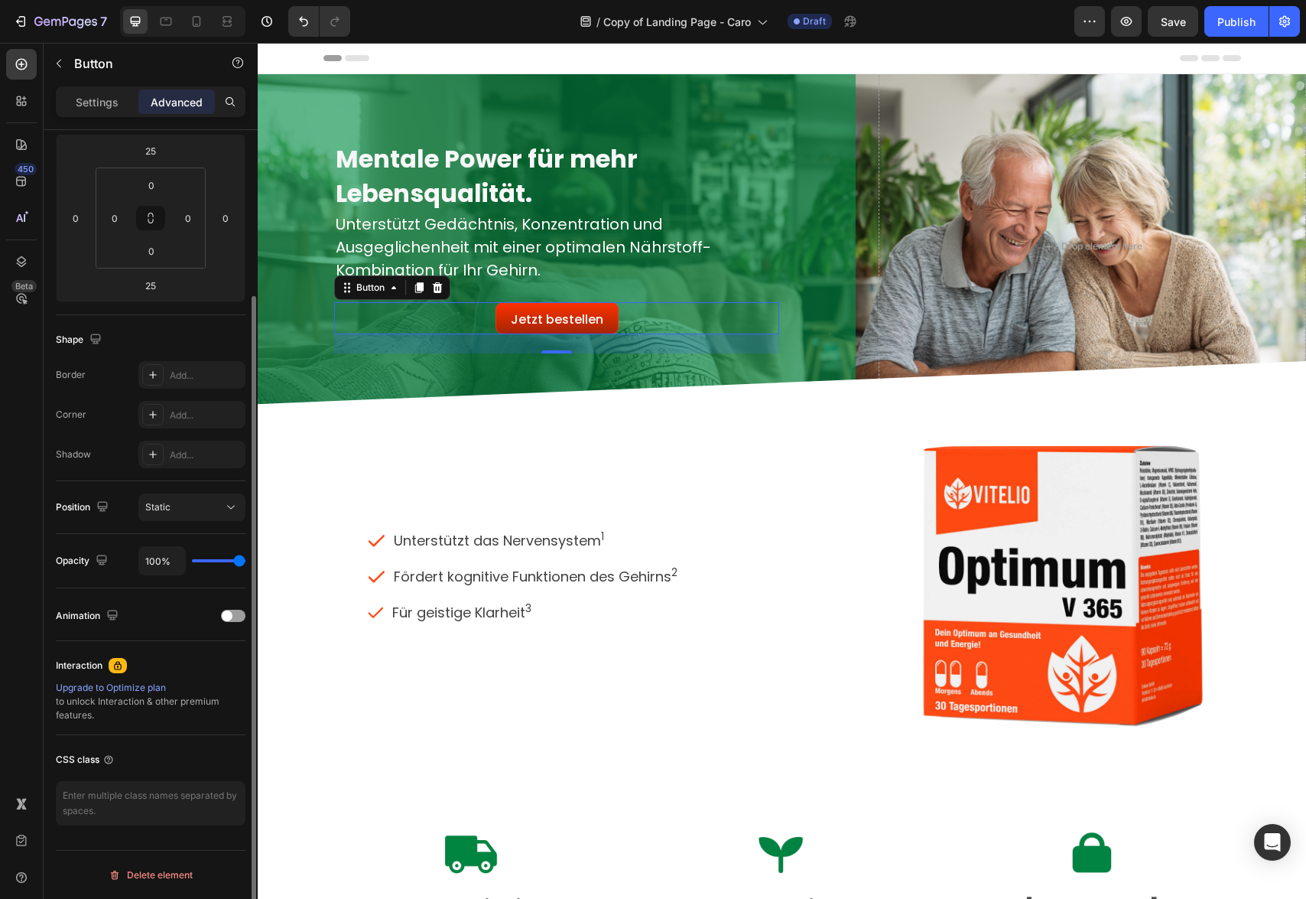
scroll to position [208, 0]
click at [240, 620] on div at bounding box center [233, 616] width 24 height 12
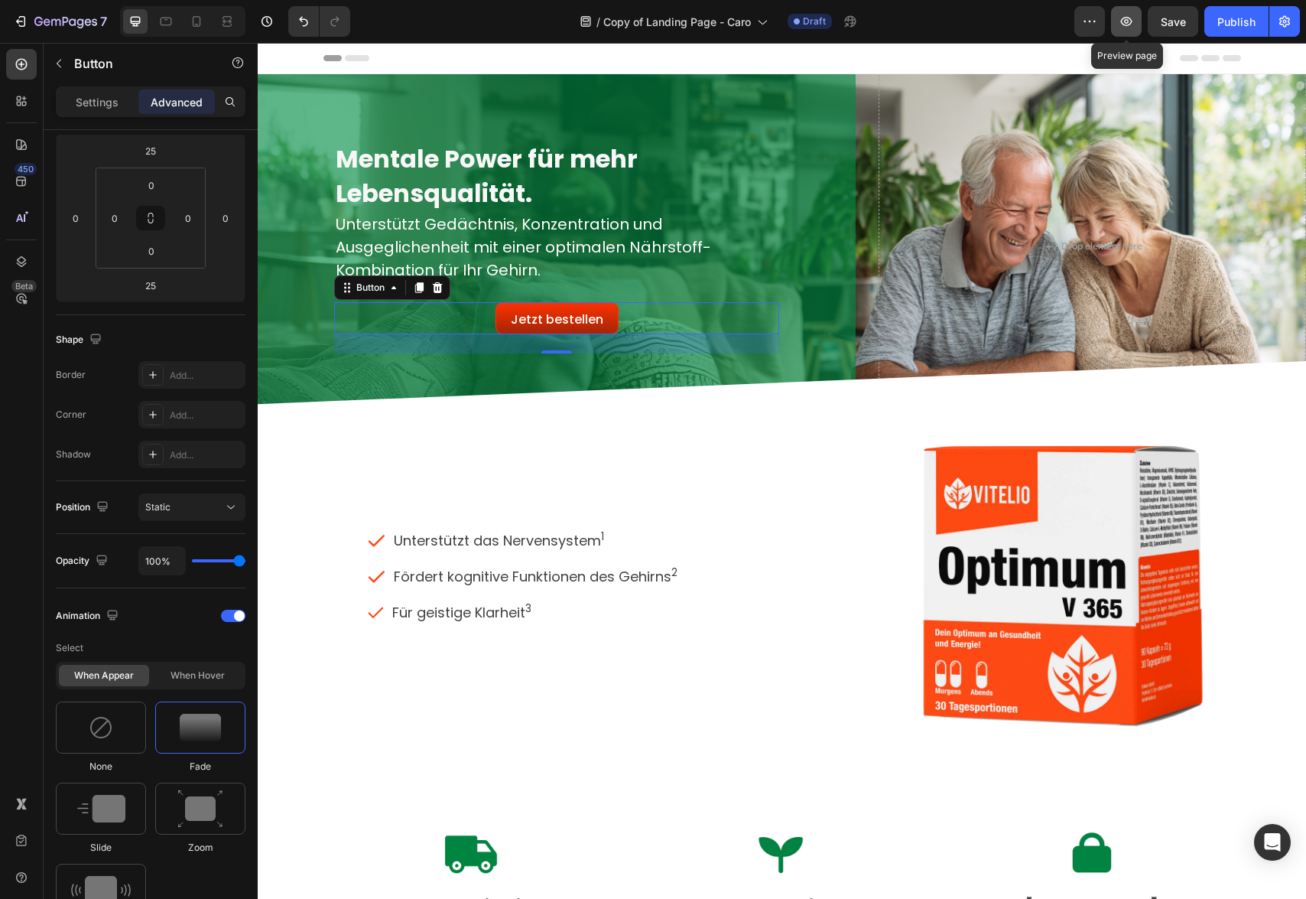
click at [1132, 24] on icon "button" at bounding box center [1126, 21] width 15 height 15
click at [1191, 25] on button "Save" at bounding box center [1173, 21] width 50 height 31
click at [51, 21] on icon "button" at bounding box center [55, 22] width 9 height 7
